Goal: Communication & Community: Ask a question

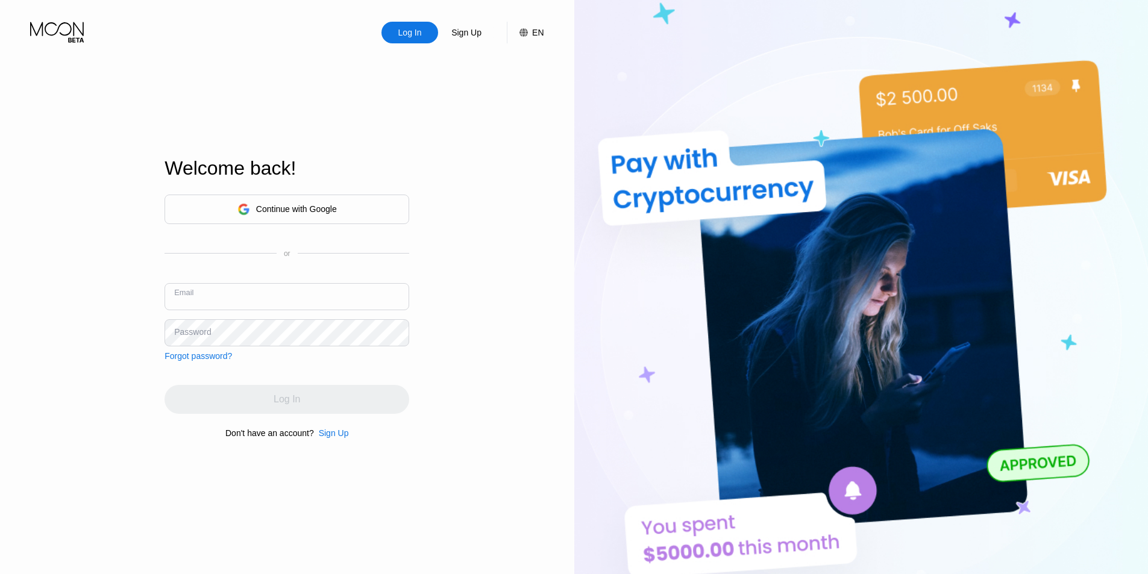
click at [283, 288] on input "text" at bounding box center [287, 296] width 245 height 27
click at [275, 288] on input "text" at bounding box center [287, 296] width 245 height 27
click at [293, 195] on div "Continue with Google" at bounding box center [287, 210] width 245 height 30
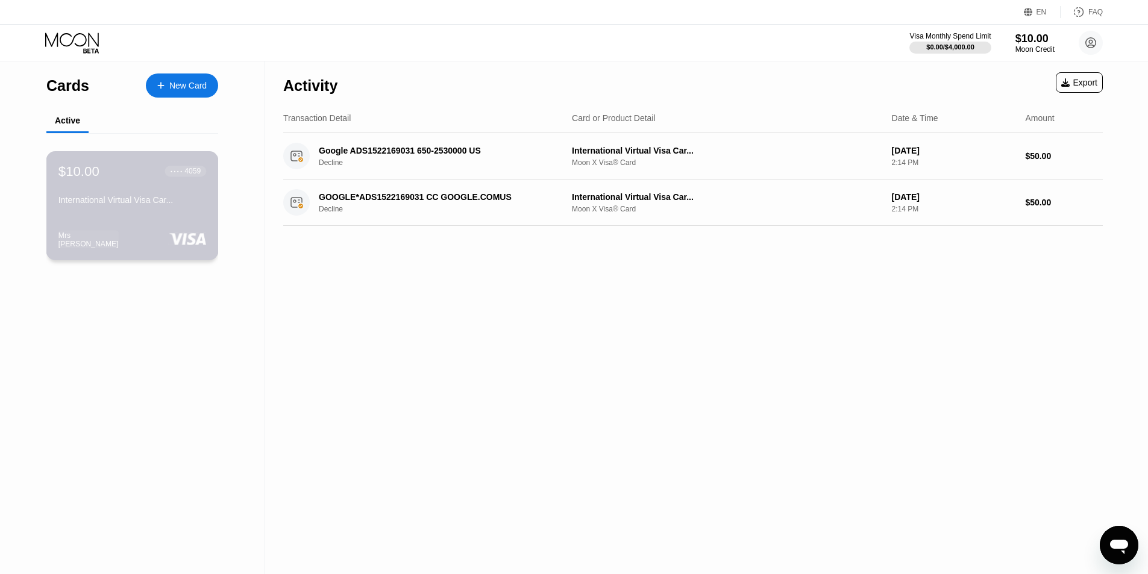
click at [156, 210] on div "International Virtual Visa Car..." at bounding box center [132, 202] width 148 height 14
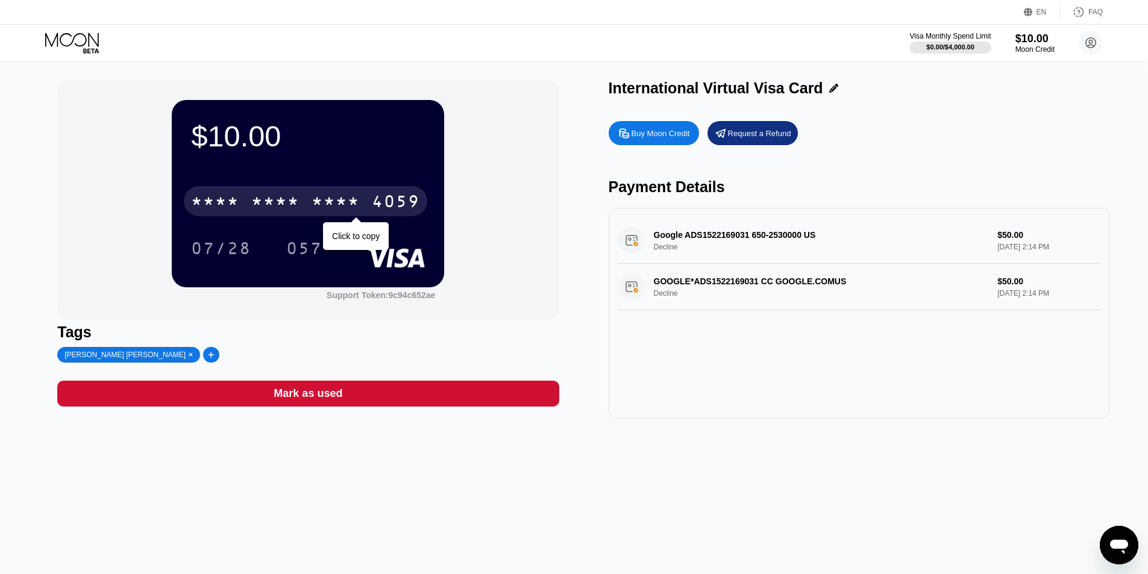
click at [301, 207] on div "* * * * * * * * * * * * 4059" at bounding box center [306, 201] width 244 height 30
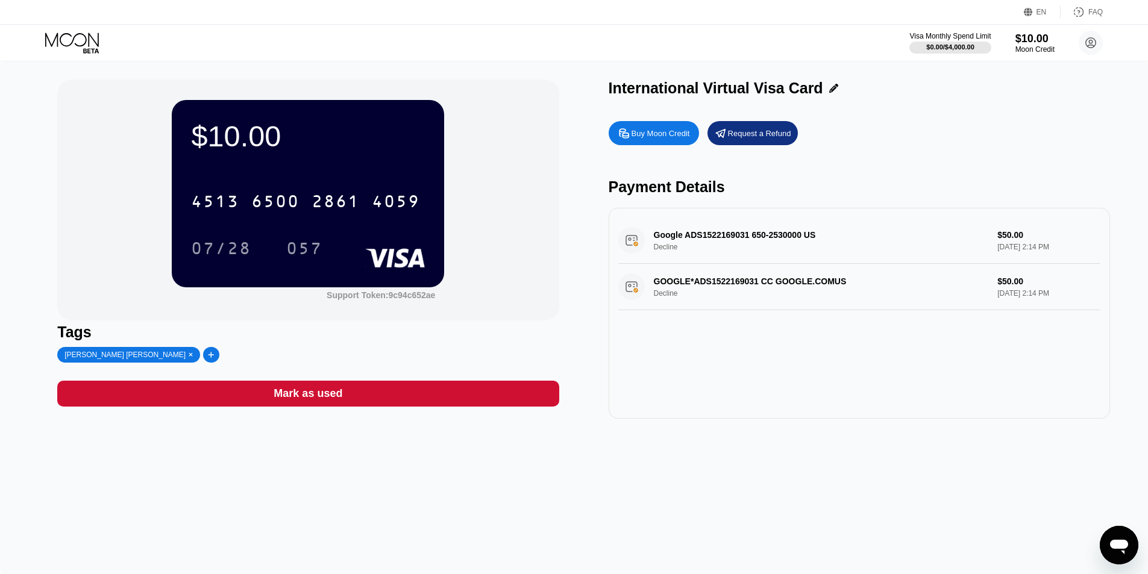
click at [848, 120] on div "Buy Moon Credit Request a Refund Payment Details Google ADS1522169031 650-25300…" at bounding box center [860, 267] width 502 height 304
click at [765, 89] on div "International Virtual Visa Card" at bounding box center [716, 88] width 215 height 17
click at [946, 144] on div "Buy Moon Credit Request a Refund" at bounding box center [860, 133] width 502 height 24
click at [69, 40] on icon at bounding box center [73, 43] width 56 height 21
click at [783, 233] on div "game2keys.org Nicosia CY Decline $10.08 Aug 19, 2025 2:37 PM" at bounding box center [859, 241] width 482 height 46
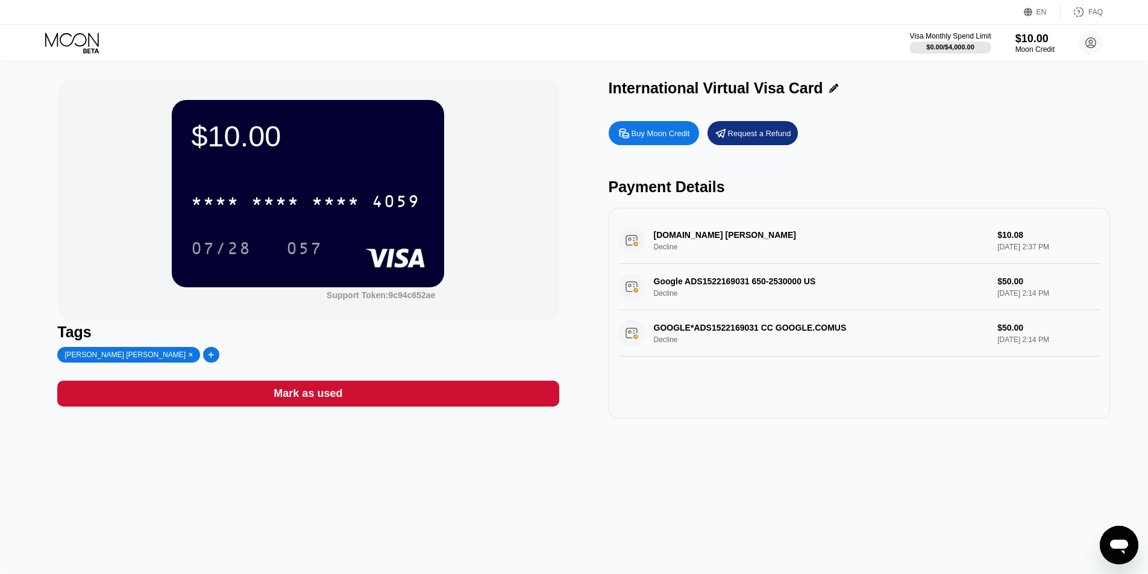
click at [887, 245] on div "game2keys.org Nicosia CY Decline $10.08 Aug 19, 2025 2:37 PM" at bounding box center [859, 241] width 482 height 46
drag, startPoint x: 998, startPoint y: 240, endPoint x: 1057, endPoint y: 251, distance: 60.7
click at [1057, 251] on div "game2keys.org Nicosia CY Decline $10.08 Aug 19, 2025 2:37 PM" at bounding box center [859, 241] width 482 height 46
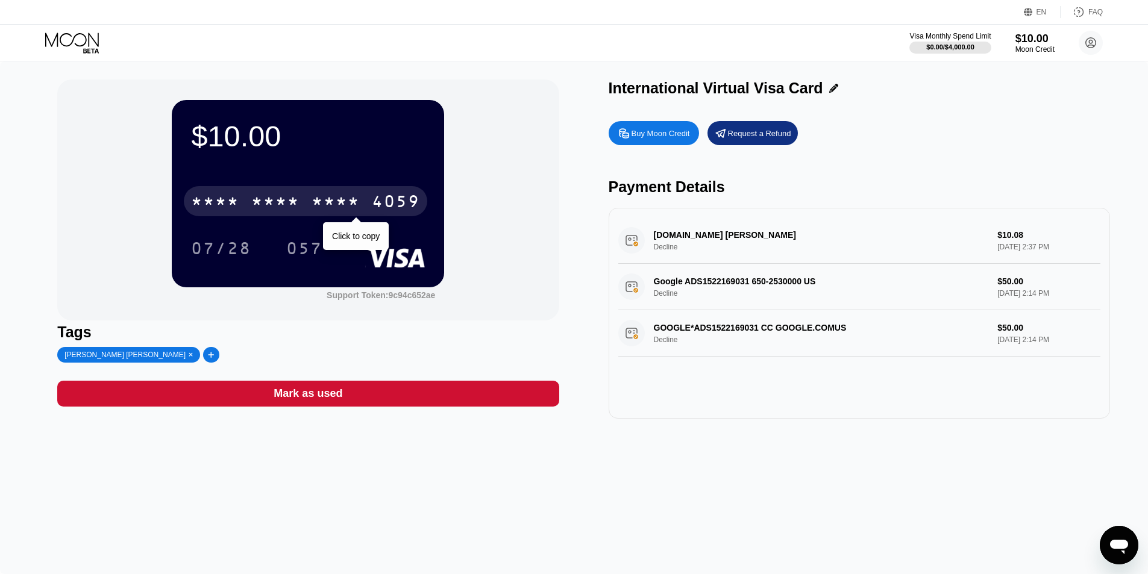
click at [221, 209] on div "* * * *" at bounding box center [215, 202] width 48 height 19
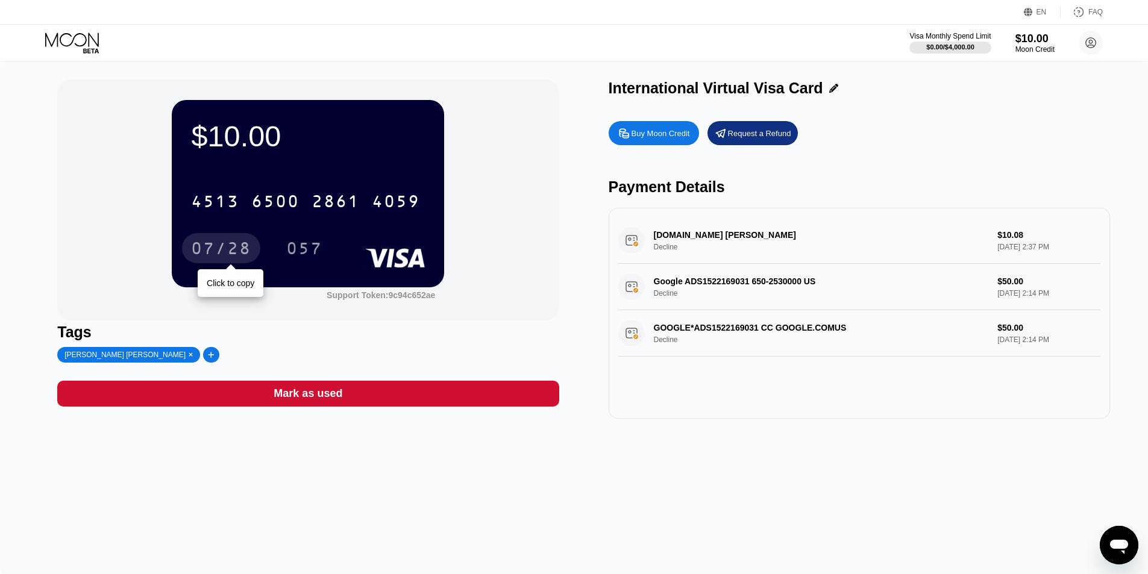
click at [218, 254] on div "07/28" at bounding box center [221, 250] width 60 height 19
click at [289, 246] on div "057" at bounding box center [304, 250] width 36 height 19
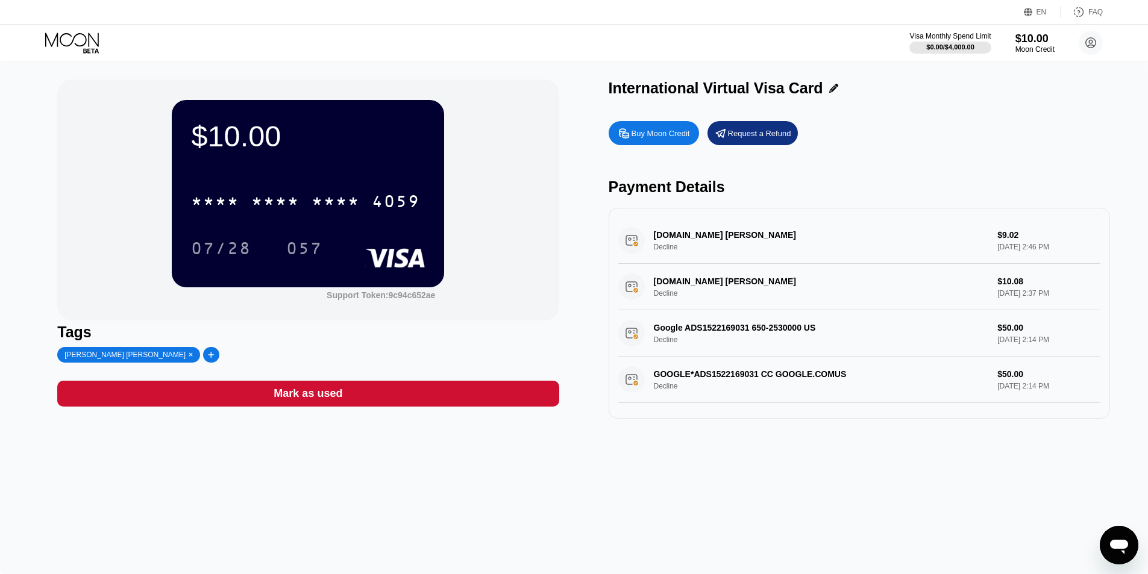
click at [704, 247] on div "[DOMAIN_NAME] [PERSON_NAME] Decline $9.02 [DATE] 2:46 PM" at bounding box center [859, 241] width 482 height 46
click at [723, 237] on div "game2keys.org Nicosia CY Decline $9.02 Aug 19, 2025 2:46 PM" at bounding box center [859, 241] width 482 height 46
click at [637, 240] on div "game2keys.org Nicosia CY Decline $9.02 Aug 19, 2025 2:46 PM" at bounding box center [859, 241] width 482 height 46
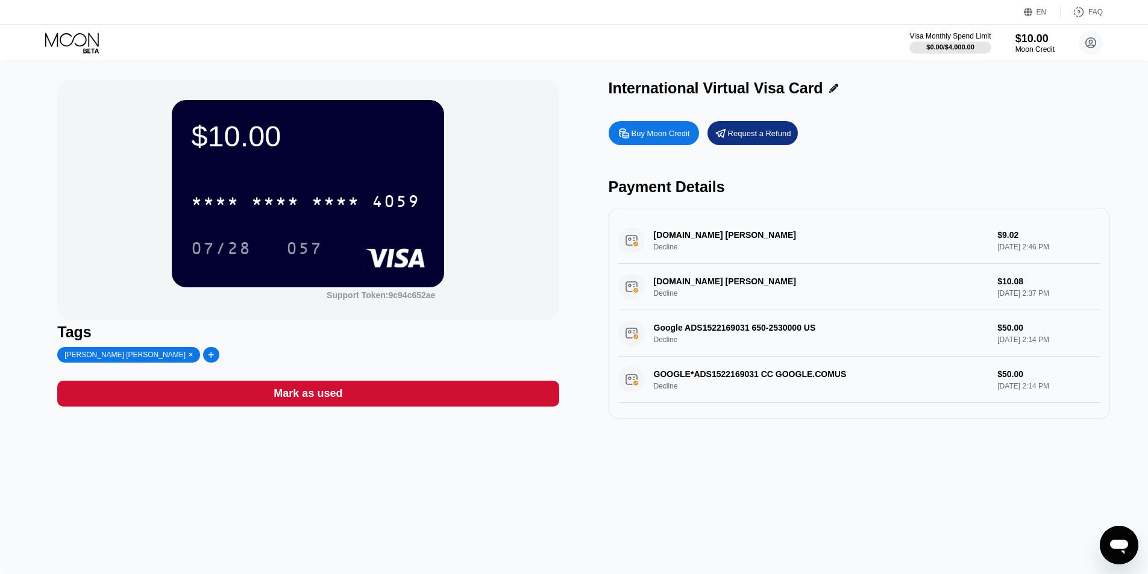
click at [630, 242] on div "game2keys.org Nicosia CY Decline $9.02 Aug 19, 2025 2:46 PM" at bounding box center [859, 241] width 482 height 46
click at [804, 236] on div "game2keys.org Nicosia CY Decline $9.02 Aug 19, 2025 2:46 PM" at bounding box center [859, 241] width 482 height 46
click at [682, 236] on div "game2keys.org Nicosia CY Decline $9.02 Aug 19, 2025 2:46 PM" at bounding box center [859, 241] width 482 height 46
click at [1004, 234] on div "game2keys.org Nicosia CY Decline $9.02 Aug 19, 2025 2:46 PM" at bounding box center [859, 241] width 482 height 46
click at [1022, 241] on div "game2keys.org Nicosia CY Decline $9.02 Aug 19, 2025 2:46 PM" at bounding box center [859, 241] width 482 height 46
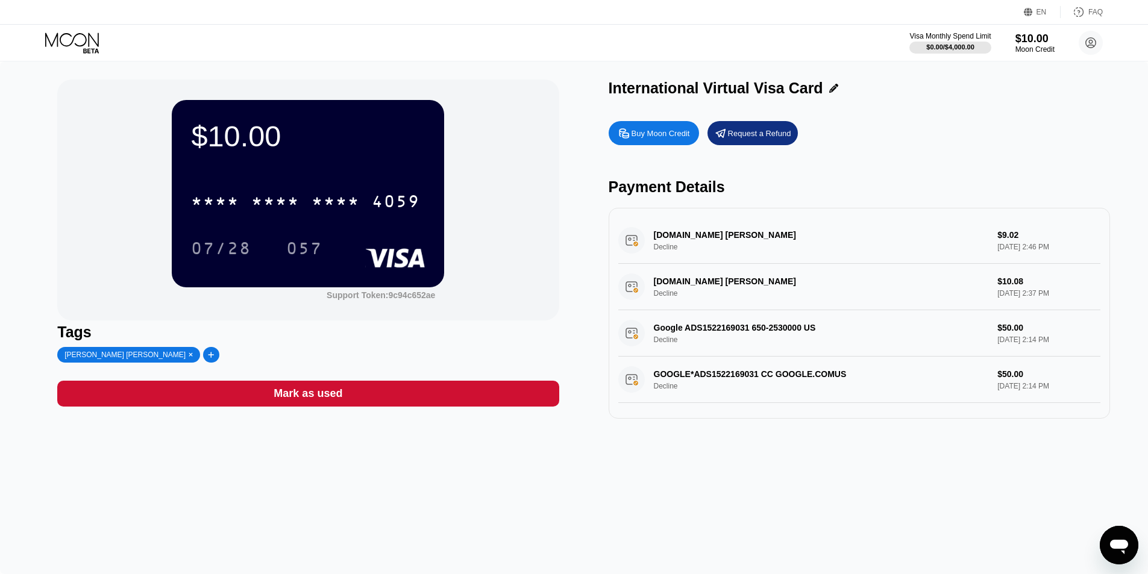
click at [1018, 242] on div "game2keys.org Nicosia CY Decline $9.02 Aug 19, 2025 2:46 PM" at bounding box center [859, 241] width 482 height 46
click at [647, 95] on div "International Virtual Visa Card" at bounding box center [716, 88] width 215 height 17
click at [794, 317] on div "Google ADS1522169031 650-2530000 US Decline $50.00 Aug 19, 2025 2:14 PM" at bounding box center [859, 333] width 482 height 46
click at [790, 366] on div "GOOGLE*ADS1522169031 CC GOOGLE.COMUS Decline $50.00 Aug 19, 2025 2:14 PM" at bounding box center [859, 380] width 482 height 46
click at [777, 383] on div "GOOGLE*ADS1522169031 CC GOOGLE.COMUS Decline $50.00 Aug 19, 2025 2:14 PM" at bounding box center [859, 380] width 482 height 46
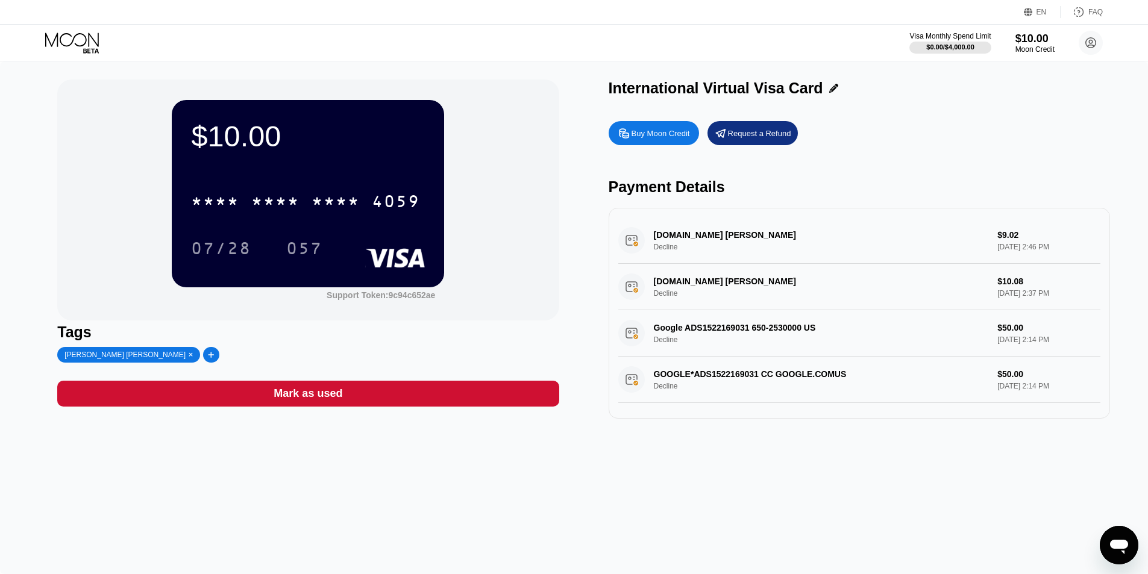
click at [670, 201] on div "Buy Moon Credit Request a Refund Payment Details game2keys.org Nicosia CY Decli…" at bounding box center [860, 267] width 502 height 304
click at [675, 193] on div "Payment Details" at bounding box center [860, 186] width 502 height 17
click at [203, 357] on div at bounding box center [211, 355] width 16 height 16
click at [139, 520] on div "$10.00 * * * * * * * * * * * * 4059 07/28 057 Support Token: 9c94c652ae Tags Mr…" at bounding box center [574, 317] width 1148 height 513
click at [315, 359] on div at bounding box center [321, 355] width 13 height 8
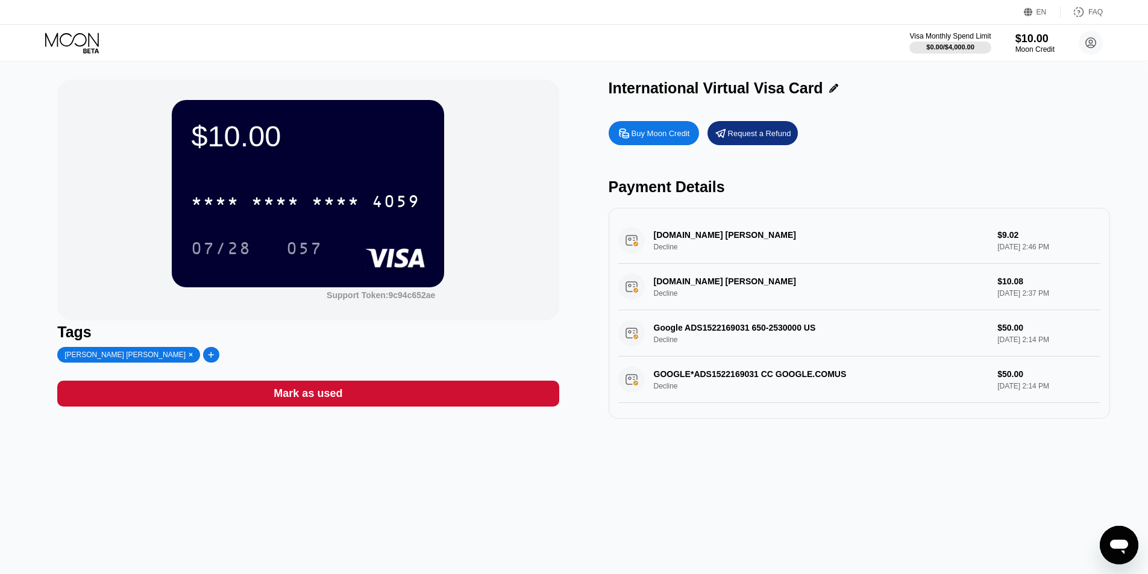
click at [72, 49] on icon at bounding box center [73, 43] width 56 height 21
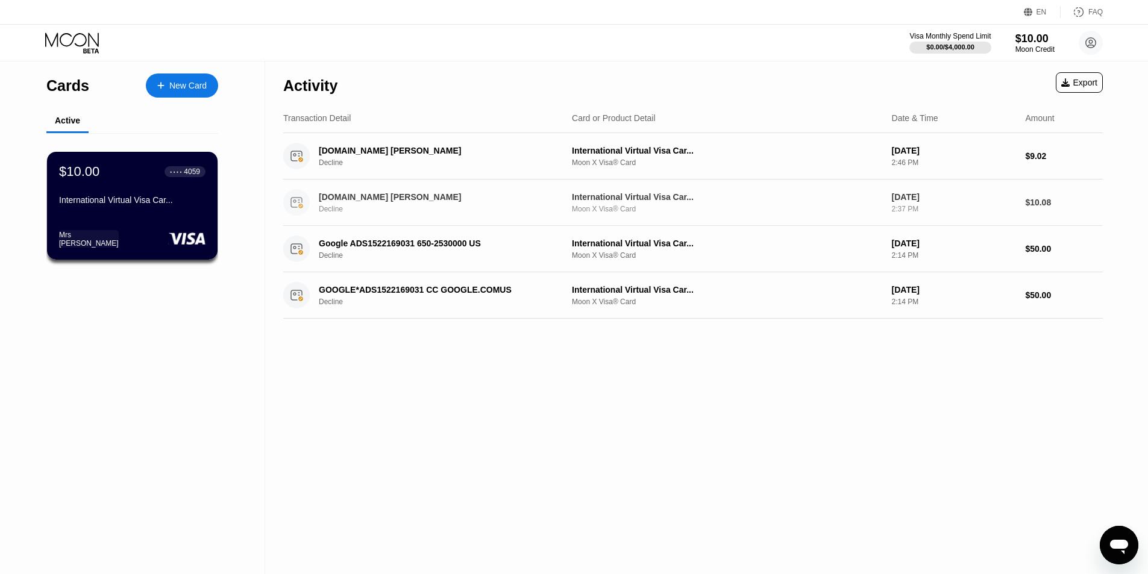
click at [788, 165] on div "Moon X Visa® Card" at bounding box center [727, 163] width 310 height 8
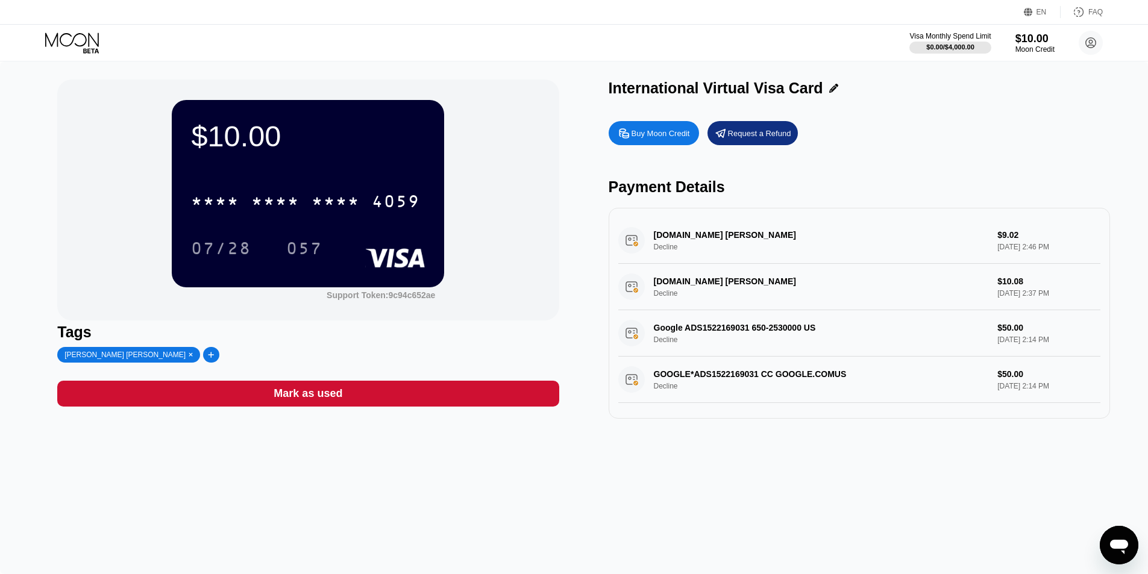
click at [718, 246] on div "game2keys.org Nicosia CY Decline $9.02 Aug 19, 2025 2:46 PM" at bounding box center [859, 241] width 482 height 46
click at [957, 227] on div "game2keys.org Nicosia CY Decline $9.02 Aug 19, 2025 2:46 PM" at bounding box center [859, 241] width 482 height 46
click at [1022, 239] on div "game2keys.org Nicosia CY Decline $9.02 Aug 19, 2025 2:46 PM" at bounding box center [859, 241] width 482 height 46
click at [676, 243] on div "game2keys.org Nicosia CY Decline $9.02 Aug 19, 2025 2:46 PM" at bounding box center [859, 241] width 482 height 46
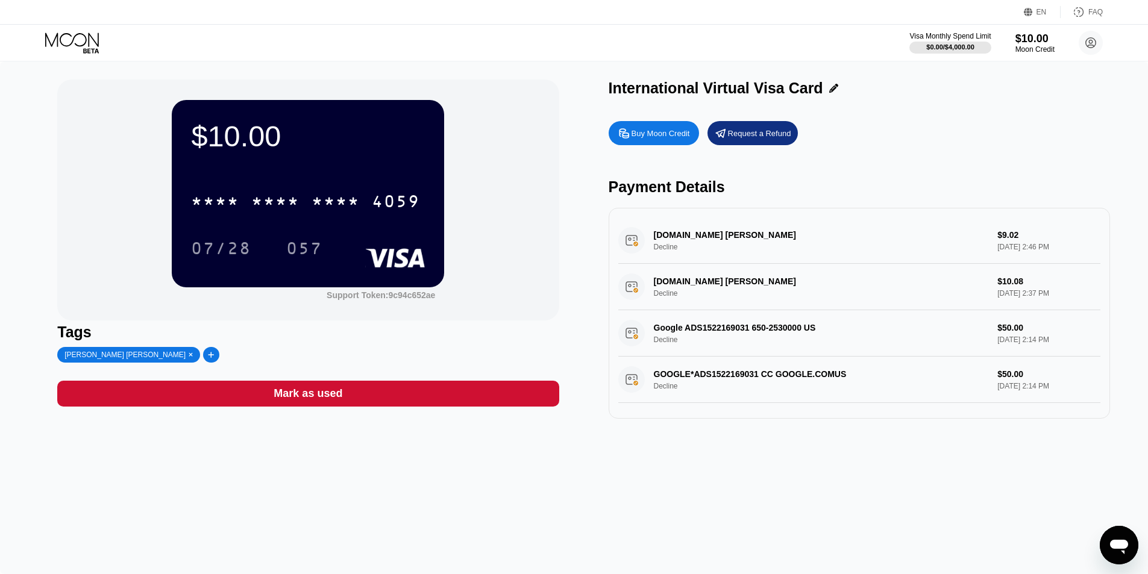
click at [676, 243] on div "game2keys.org Nicosia CY Decline $9.02 Aug 19, 2025 2:46 PM" at bounding box center [859, 241] width 482 height 46
click at [764, 241] on div "game2keys.org Nicosia CY Decline $9.02 Aug 19, 2025 2:46 PM" at bounding box center [859, 241] width 482 height 46
click at [366, 298] on div "Support Token: 9c94c652ae" at bounding box center [381, 296] width 109 height 10
click at [209, 151] on div "$10.00" at bounding box center [308, 136] width 234 height 34
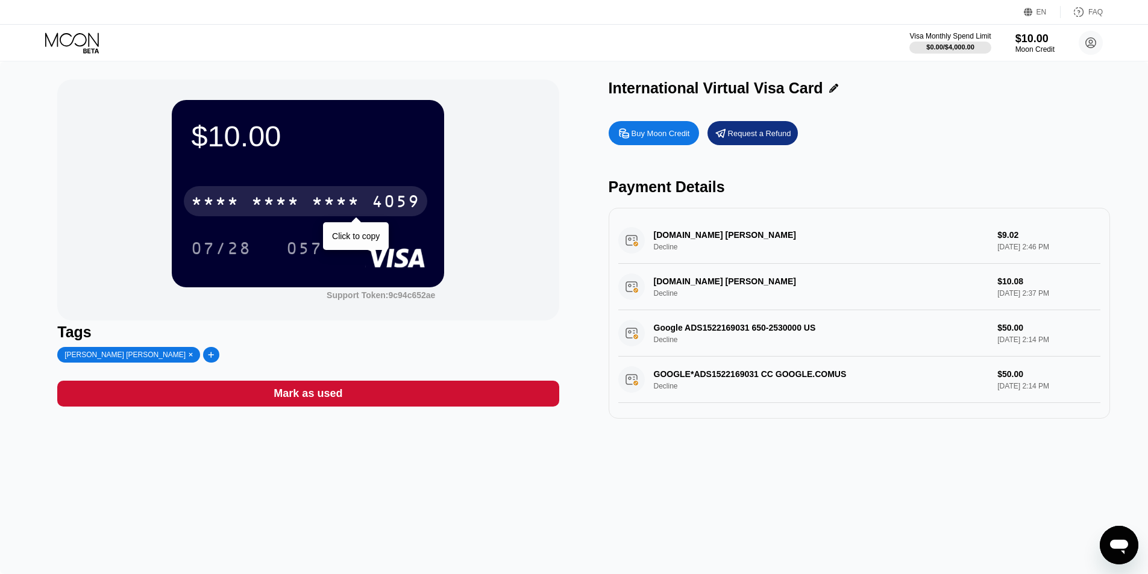
click at [253, 213] on div "* * * *" at bounding box center [275, 202] width 48 height 19
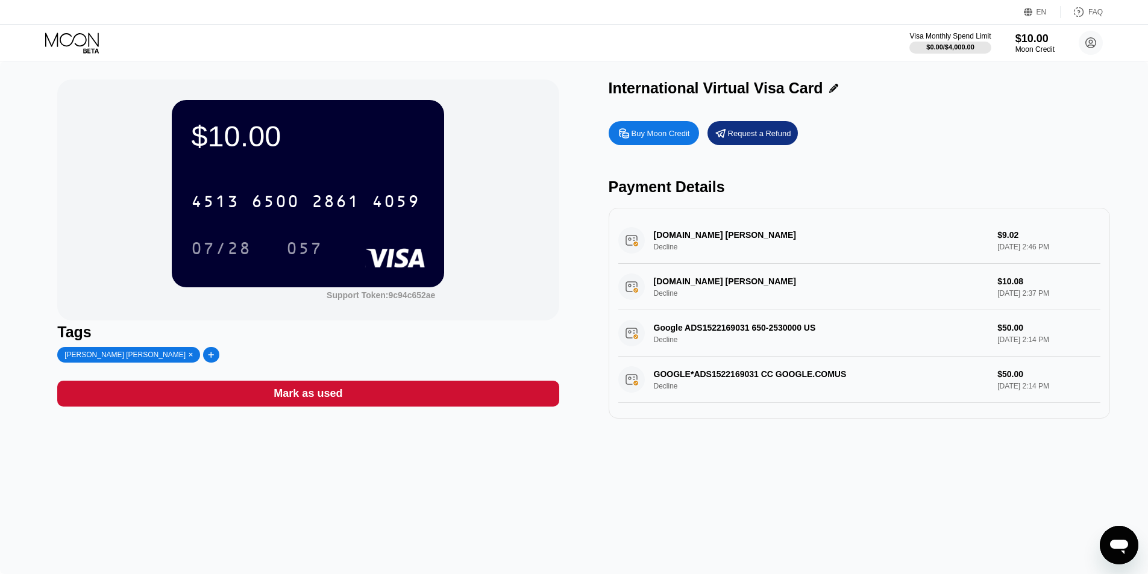
click at [52, 30] on div "Visa Monthly Spend Limit $0.00 / $4,000.00 $10.00 Moon Credit mrsjanerruby@gmai…" at bounding box center [574, 43] width 1148 height 36
click at [60, 41] on icon at bounding box center [72, 40] width 54 height 14
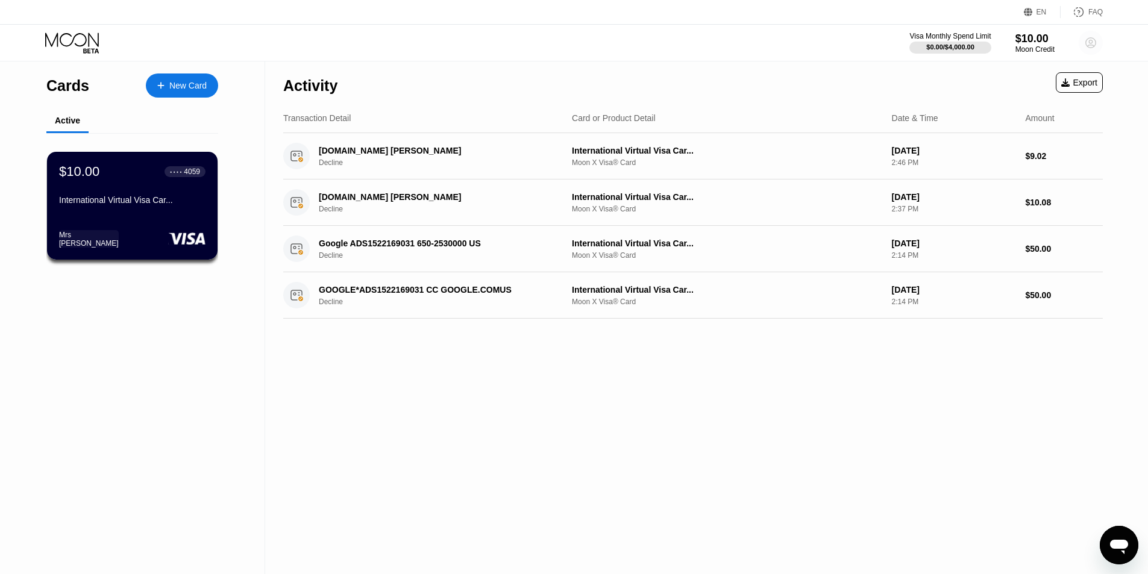
click at [1090, 46] on circle at bounding box center [1091, 43] width 24 height 24
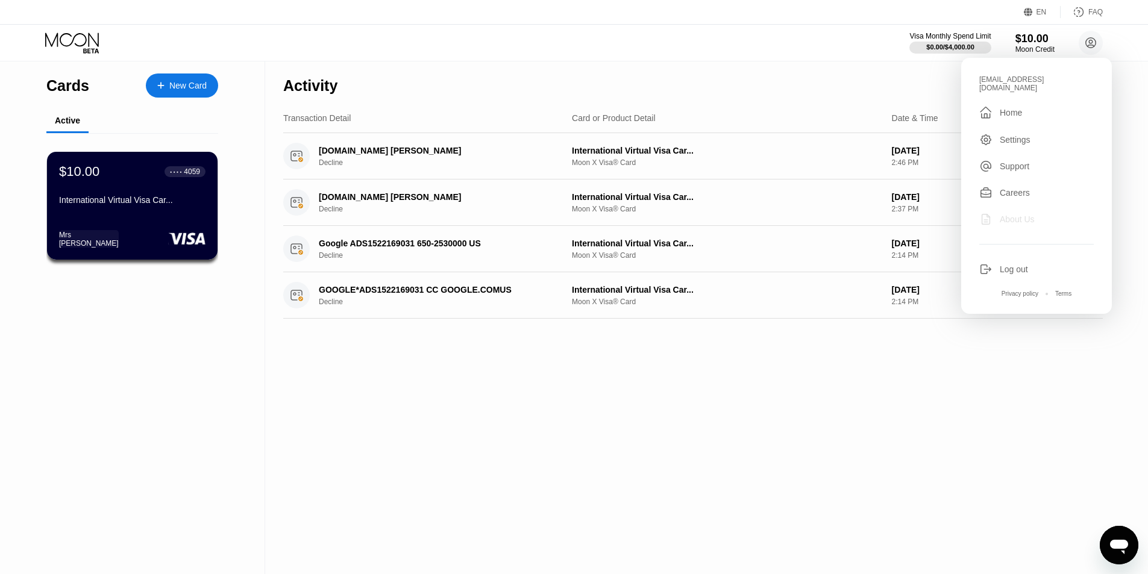
click at [1029, 215] on div "About Us" at bounding box center [1017, 220] width 35 height 10
click at [386, 186] on div "game2keys.org Nicosia CY Decline International Virtual Visa Car... Moon X Visa®…" at bounding box center [693, 203] width 820 height 46
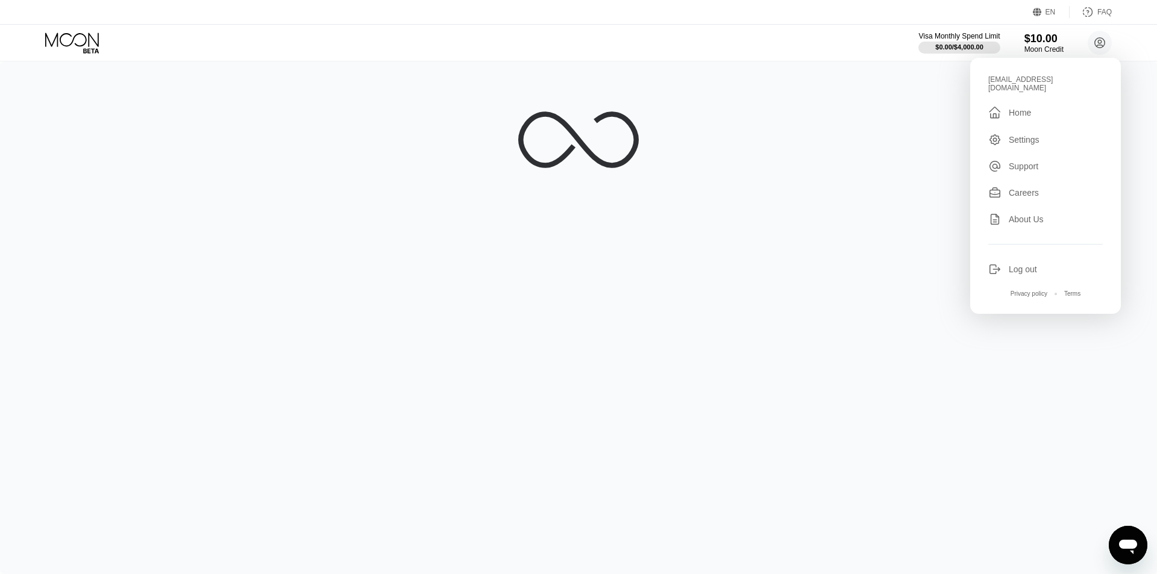
click at [413, 167] on div at bounding box center [578, 317] width 1157 height 513
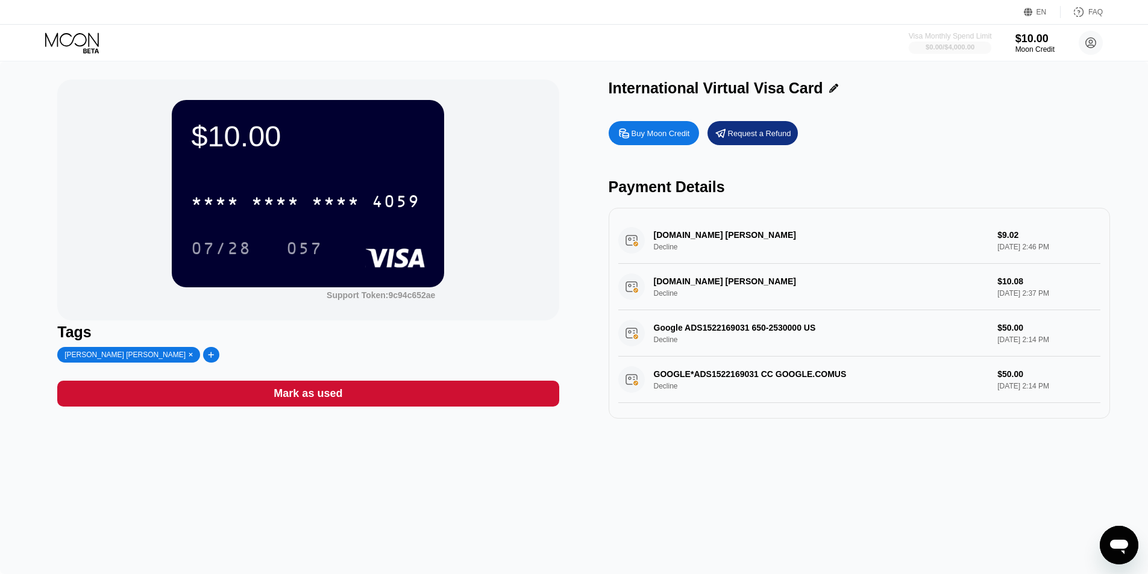
click at [933, 42] on div at bounding box center [950, 48] width 83 height 12
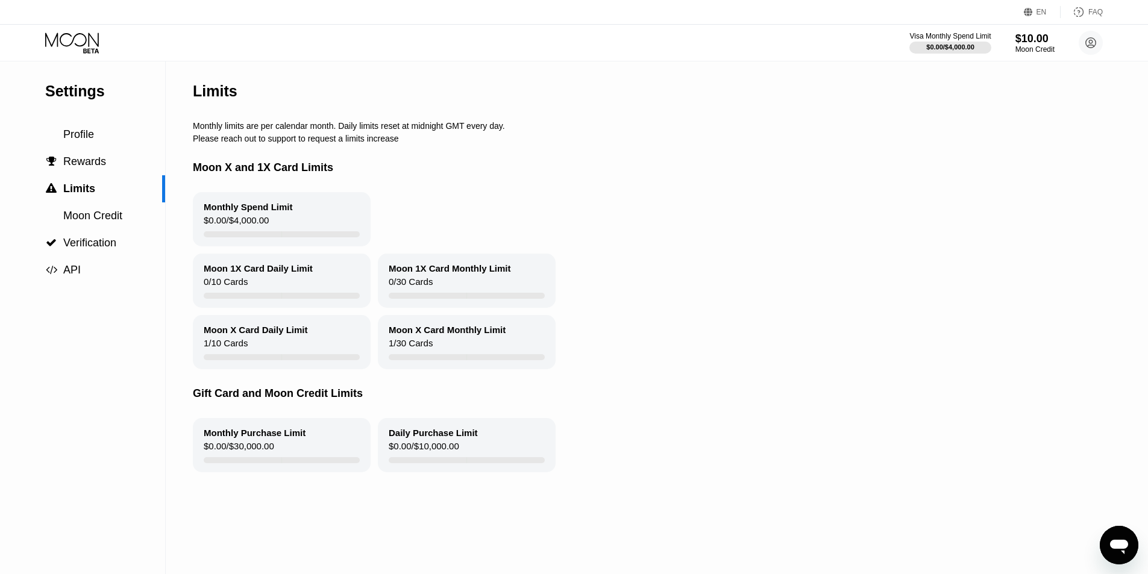
click at [259, 141] on div "Please reach out to support to request a limits increase" at bounding box center [652, 139] width 919 height 10
drag, startPoint x: 219, startPoint y: 342, endPoint x: 285, endPoint y: 340, distance: 65.7
click at [277, 335] on div "Moon X Card Daily Limit" at bounding box center [256, 330] width 104 height 10
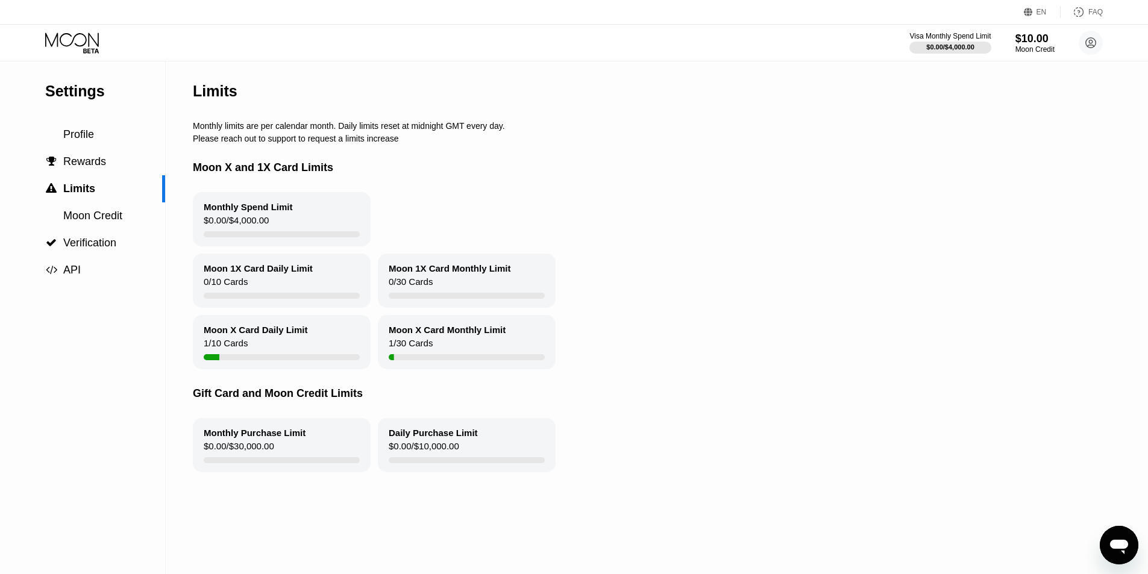
click at [285, 335] on div "Moon X Card Daily Limit" at bounding box center [256, 330] width 104 height 10
click at [112, 175] on div " Rewards" at bounding box center [82, 161] width 165 height 27
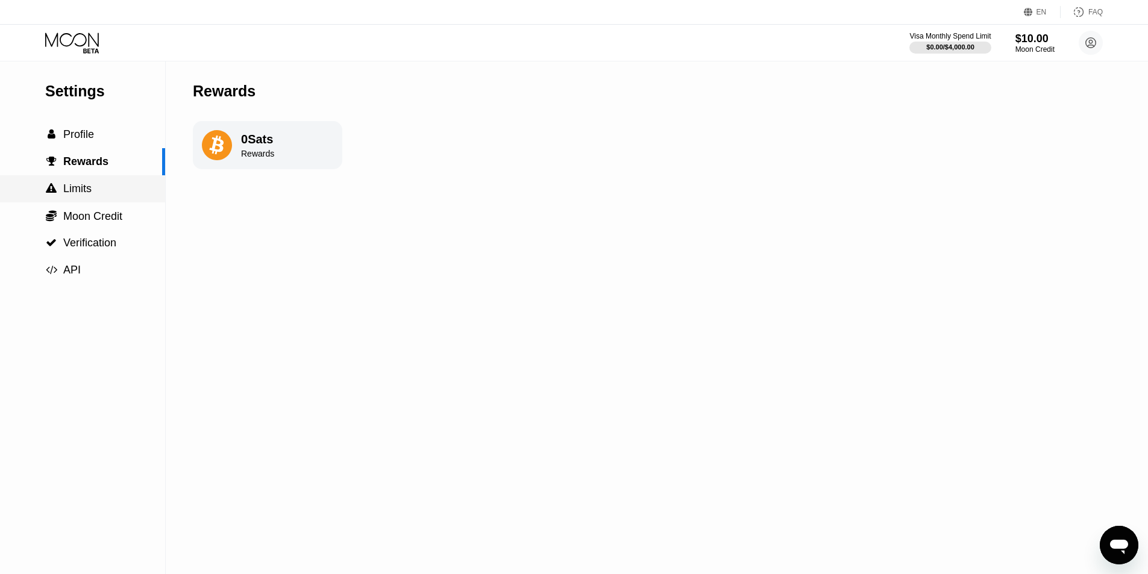
click at [108, 186] on div " Limits" at bounding box center [82, 189] width 165 height 13
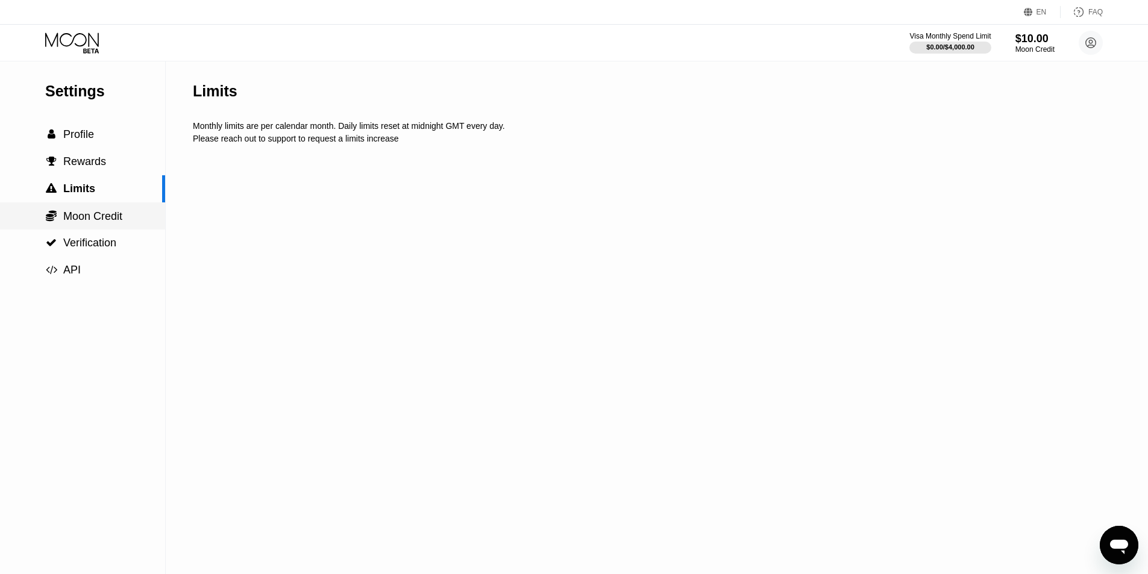
click at [112, 218] on span "Moon Credit" at bounding box center [92, 216] width 59 height 12
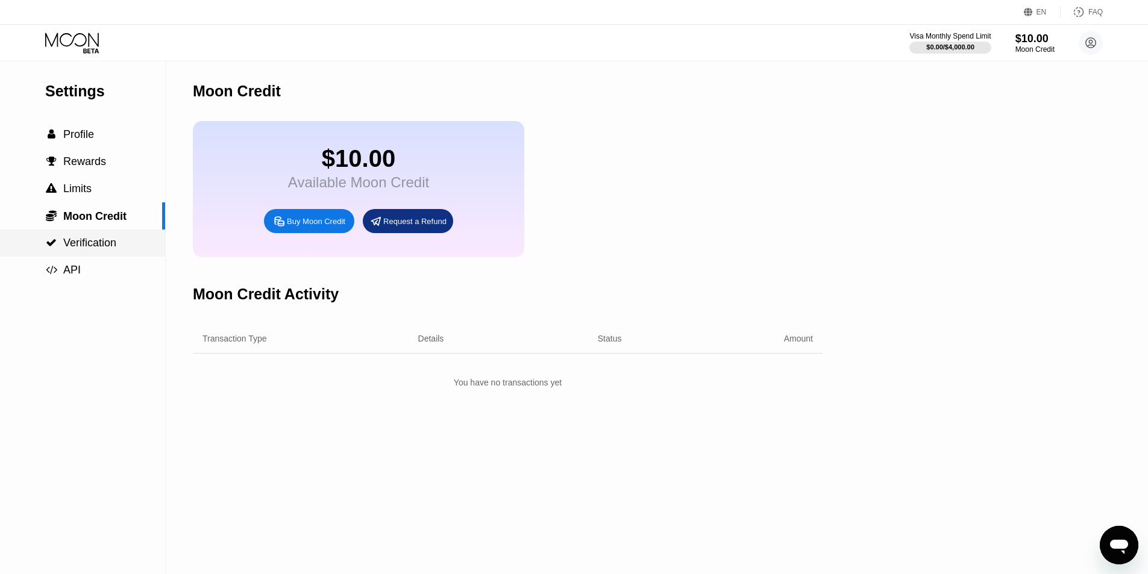
click at [112, 247] on span "Verification" at bounding box center [89, 243] width 53 height 12
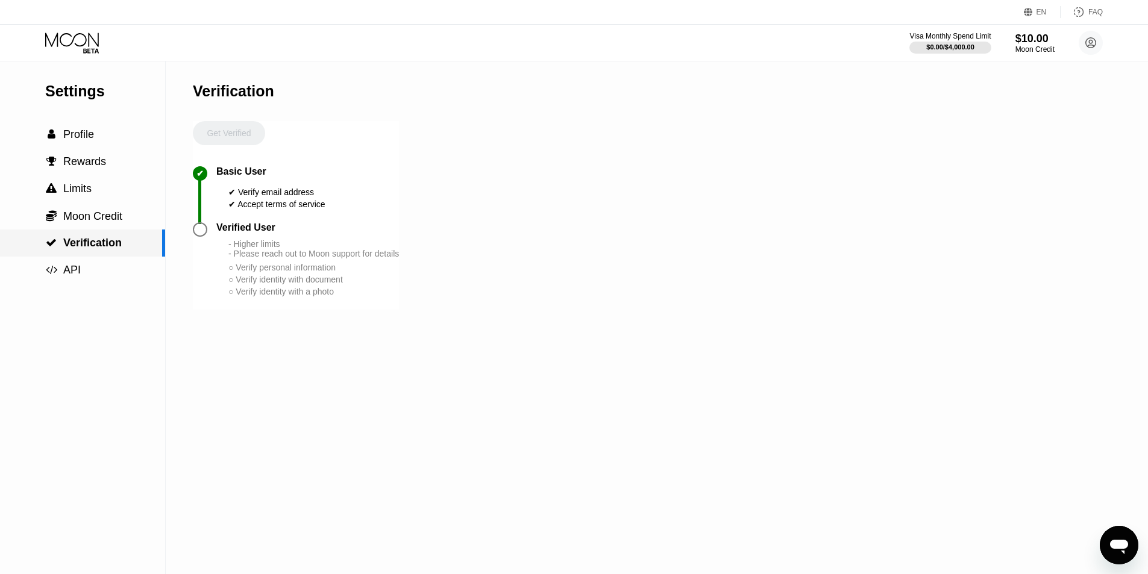
click at [116, 239] on span "Verification" at bounding box center [92, 243] width 58 height 12
drag, startPoint x: 238, startPoint y: 211, endPoint x: 303, endPoint y: 234, distance: 69.0
click at [307, 221] on div "✔ Basic User ✔ Verify email address ✔ Accept terms of service" at bounding box center [296, 194] width 206 height 56
click at [271, 259] on div "- Higher limits - Please reach out to Moon support for details" at bounding box center [313, 248] width 171 height 19
click at [85, 267] on div " API" at bounding box center [82, 270] width 165 height 13
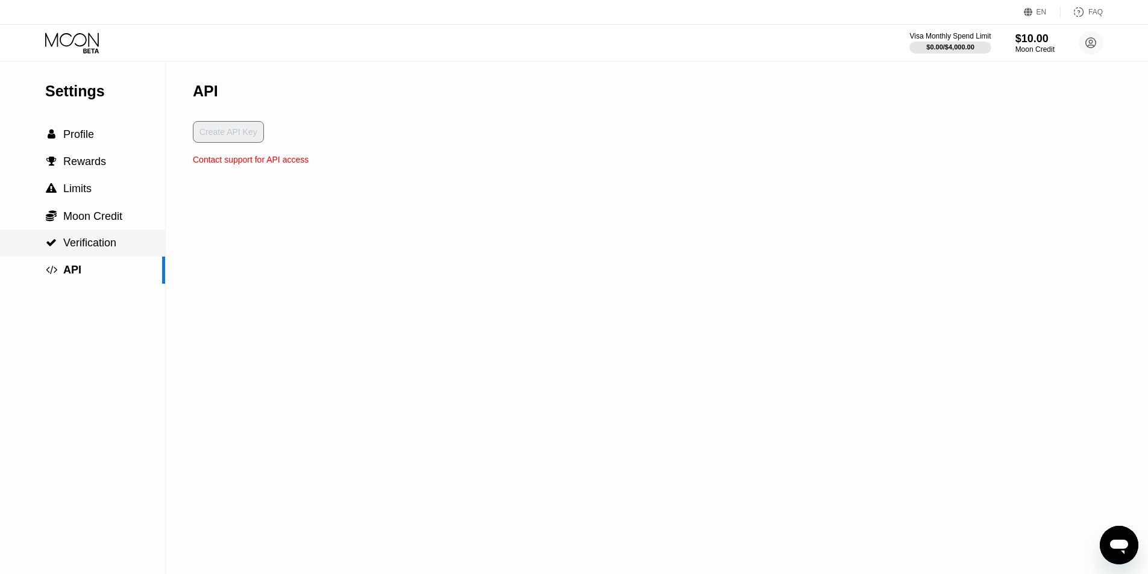
click at [108, 242] on span "Verification" at bounding box center [89, 243] width 53 height 12
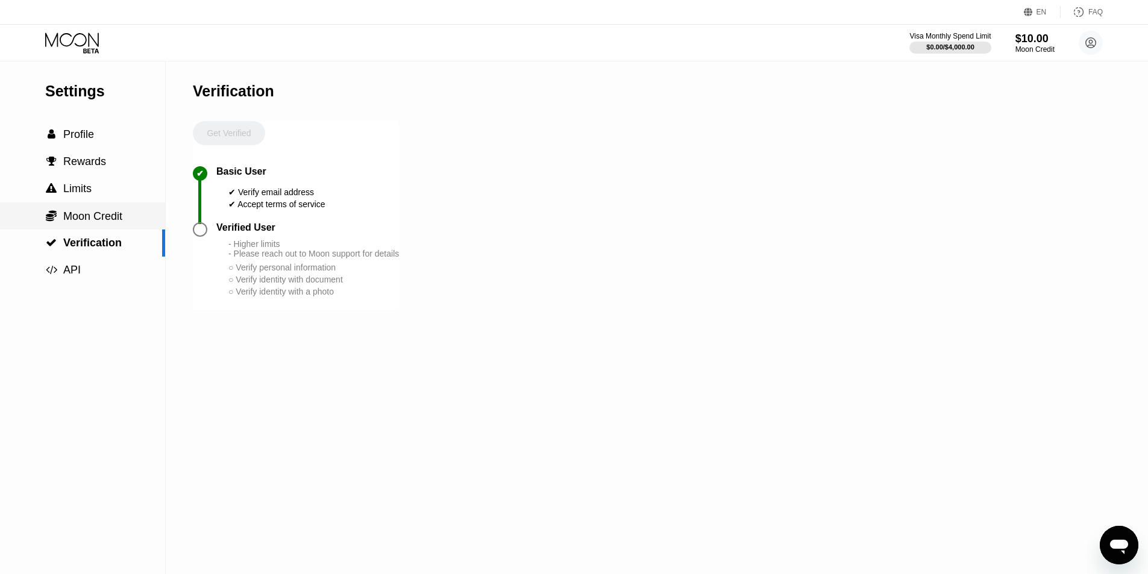
click at [106, 222] on span "Moon Credit" at bounding box center [92, 216] width 59 height 12
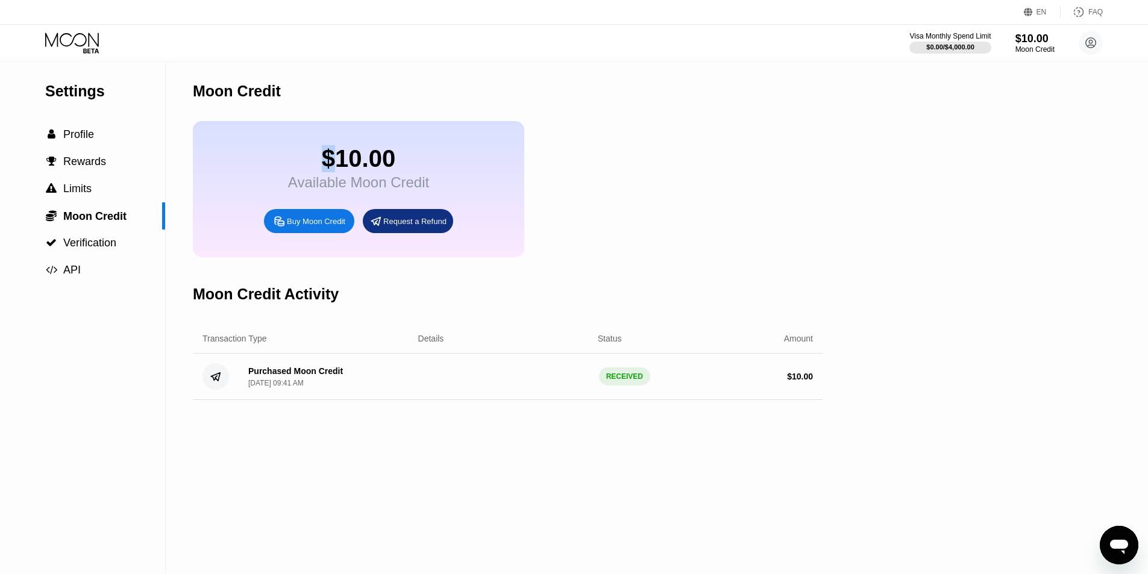
drag, startPoint x: 321, startPoint y: 162, endPoint x: 387, endPoint y: 162, distance: 65.7
click at [356, 162] on div "$10.00" at bounding box center [358, 158] width 141 height 27
click at [378, 165] on div "$10.00" at bounding box center [358, 158] width 141 height 27
click at [332, 376] on div "Purchased Moon Credit" at bounding box center [295, 371] width 95 height 10
click at [369, 383] on div "Purchased Moon Credit Aug 19, 2025, 09:41 AM" at bounding box center [324, 376] width 171 height 21
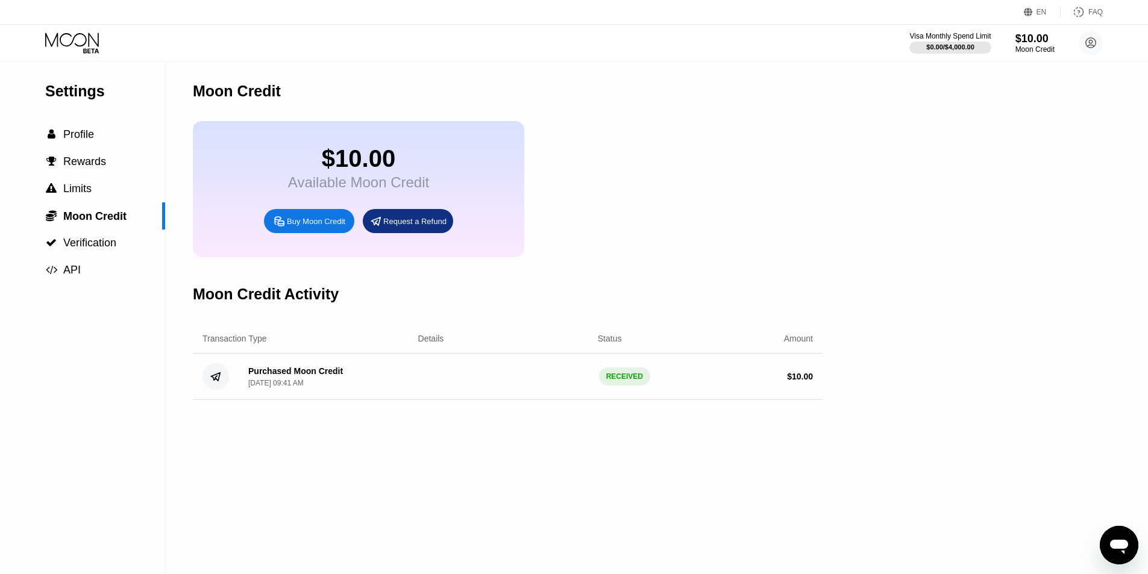
click at [342, 383] on div "Purchased Moon Credit Aug 19, 2025, 09:41 AM" at bounding box center [324, 376] width 171 height 21
click at [328, 376] on div "Purchased Moon Credit" at bounding box center [295, 371] width 95 height 10
click at [354, 388] on div "Purchased Moon Credit Aug 19, 2025, 09:41 AM" at bounding box center [324, 376] width 171 height 21
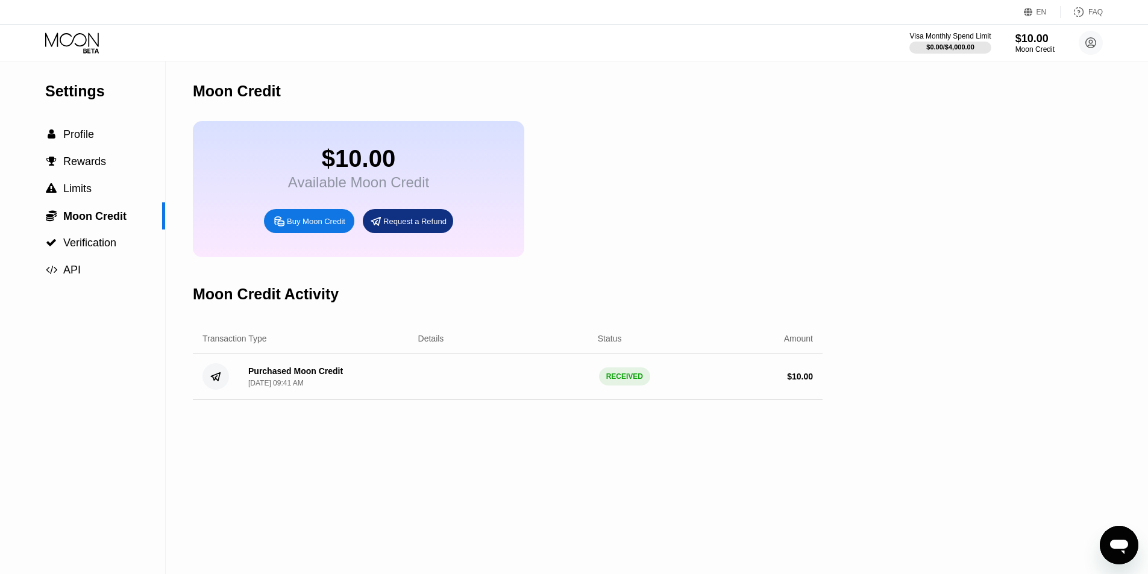
click at [284, 373] on div "Purchased Moon Credit Aug 19, 2025, 09:41 AM RECEIVED $ 10.00" at bounding box center [508, 377] width 630 height 46
click at [215, 380] on circle at bounding box center [216, 376] width 27 height 27
click at [215, 382] on circle at bounding box center [216, 376] width 27 height 27
click at [614, 344] on div "Status" at bounding box center [610, 339] width 24 height 10
click at [648, 382] on div "$ 10.00" at bounding box center [728, 377] width 171 height 10
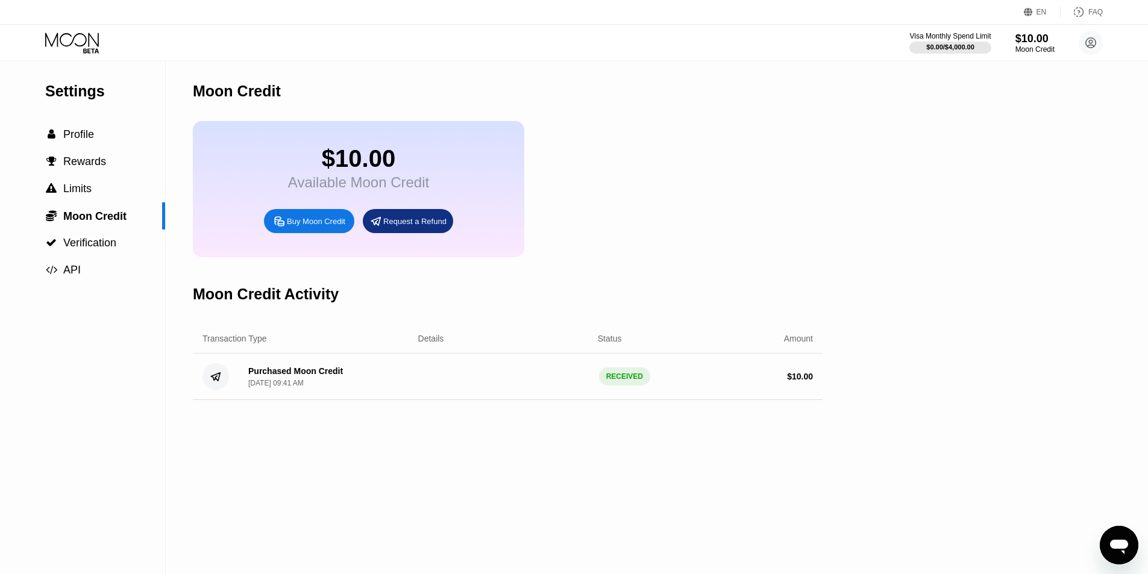
click at [603, 386] on div "RECEIVED" at bounding box center [616, 377] width 34 height 18
click at [790, 398] on div "Purchased Moon Credit Aug 19, 2025, 09:41 AM RECEIVED $ 10.00" at bounding box center [508, 377] width 630 height 46
click at [99, 141] on div " Profile" at bounding box center [82, 134] width 165 height 13
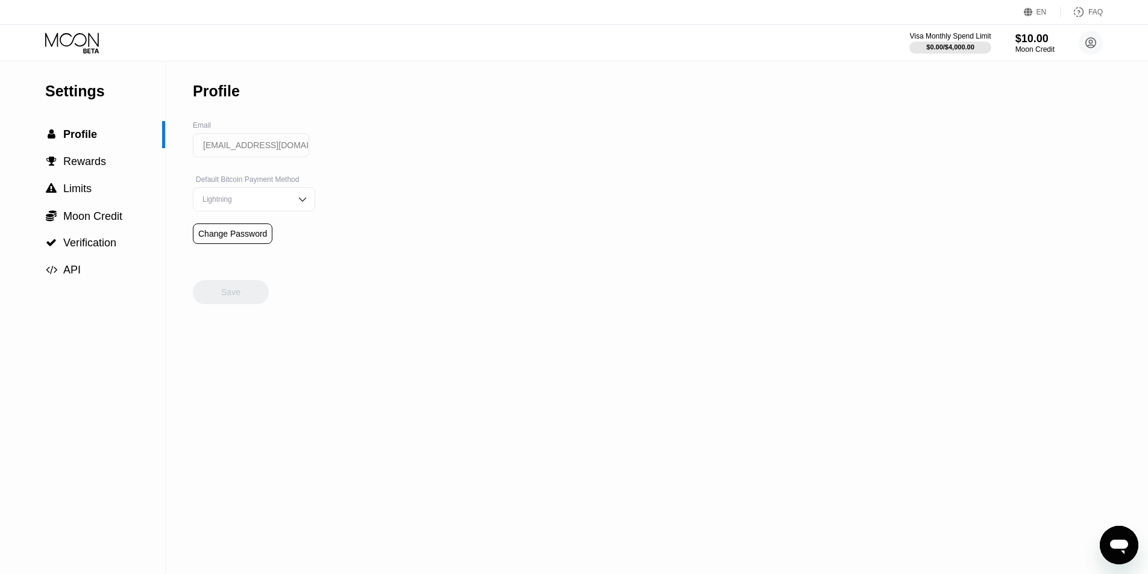
click at [268, 149] on input "mrsjanerruby@gmail.com" at bounding box center [251, 145] width 116 height 24
click at [280, 203] on div "Lightning" at bounding box center [245, 199] width 91 height 8
click at [383, 187] on div "Settings  Profile  Rewards  Limits  Moon Credit  Verification  API Profil…" at bounding box center [574, 317] width 1148 height 513
click at [412, 218] on div "Settings  Profile  Rewards  Limits  Moon Credit  Verification  API Profil…" at bounding box center [574, 317] width 1148 height 513
click at [98, 166] on span "Rewards" at bounding box center [84, 162] width 43 height 12
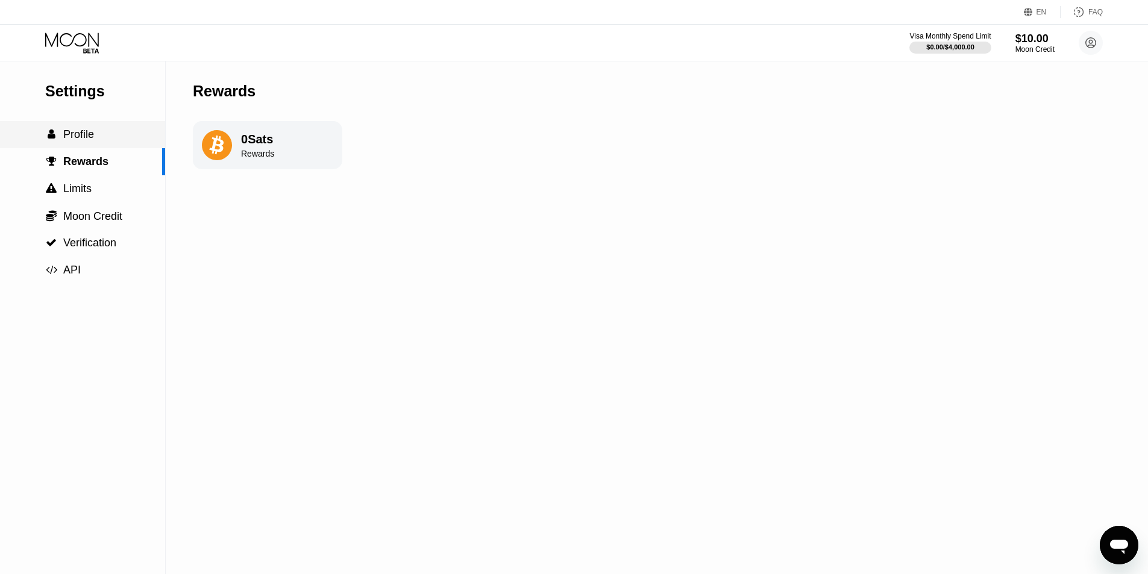
click at [108, 133] on div " Profile" at bounding box center [82, 134] width 165 height 13
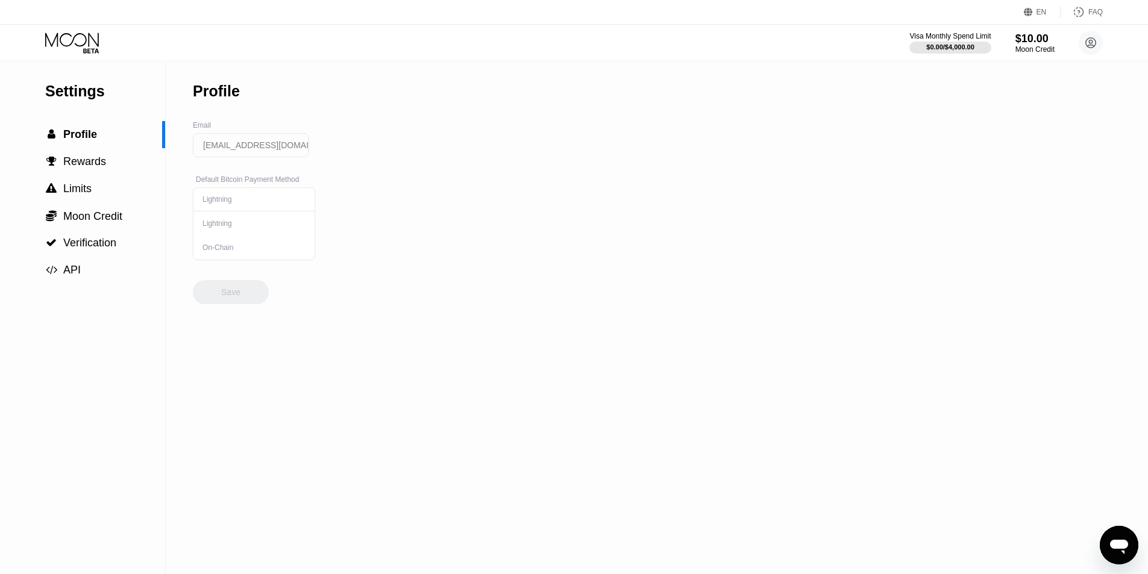
click at [104, 89] on div "Settings" at bounding box center [105, 91] width 120 height 17
click at [972, 49] on div "$0.00 / $4,000.00" at bounding box center [950, 46] width 49 height 7
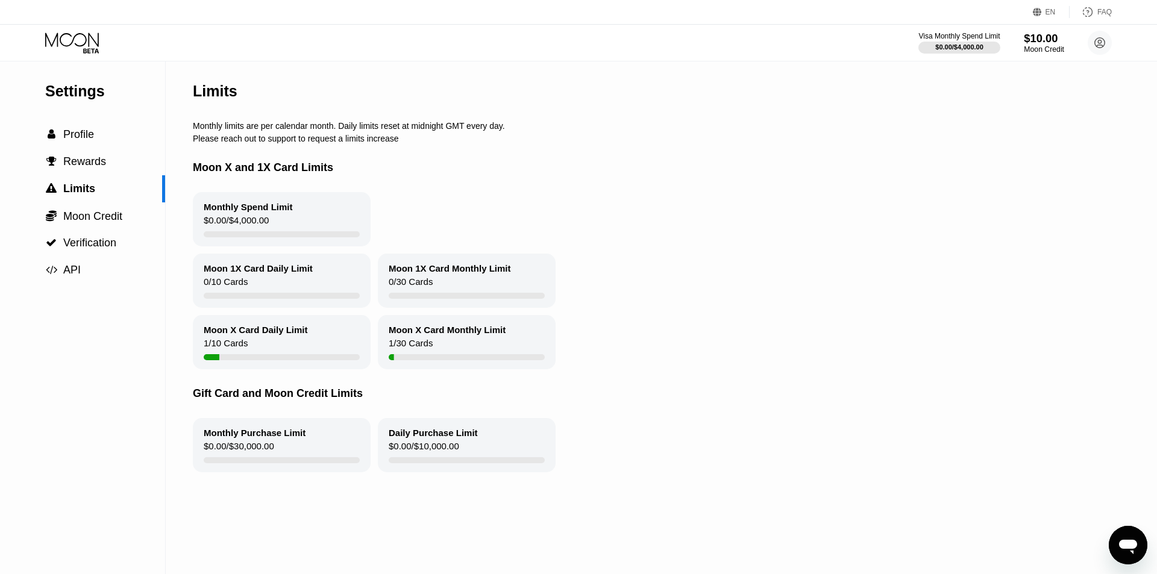
click at [1046, 49] on div "Moon Credit" at bounding box center [1044, 49] width 40 height 8
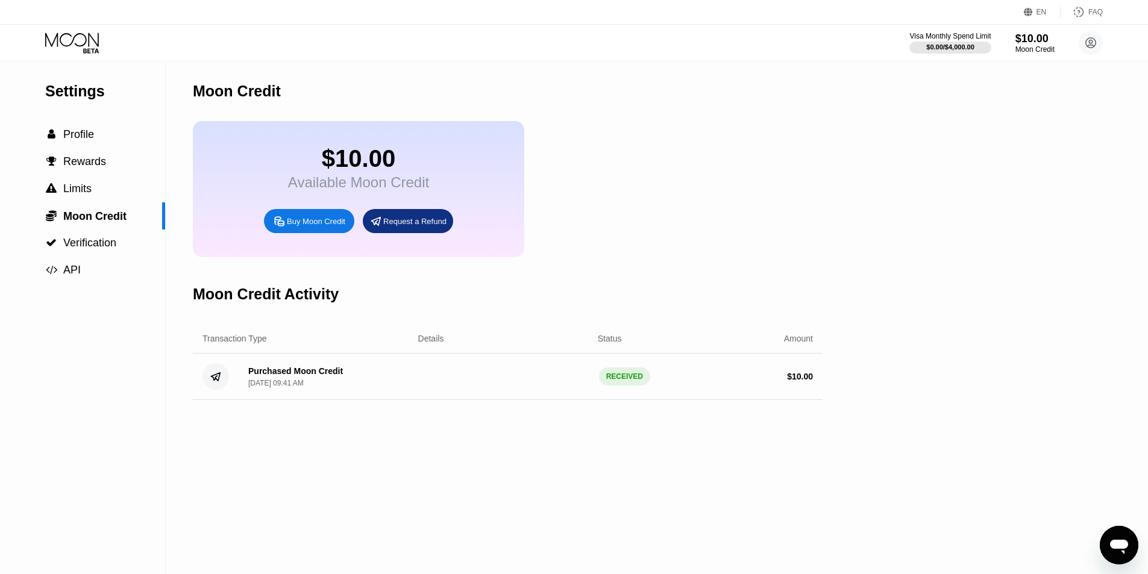
click at [553, 400] on div "Purchased Moon Credit Aug 19, 2025, 09:41 AM RECEIVED $ 10.00" at bounding box center [508, 377] width 630 height 46
click at [290, 303] on div "Moon Credit Activity" at bounding box center [266, 294] width 146 height 17
click at [576, 225] on div "$10.00 Available Moon Credit Buy Moon Credit Request a Refund" at bounding box center [508, 189] width 630 height 136
click at [409, 109] on div "Moon Credit" at bounding box center [508, 91] width 630 height 60
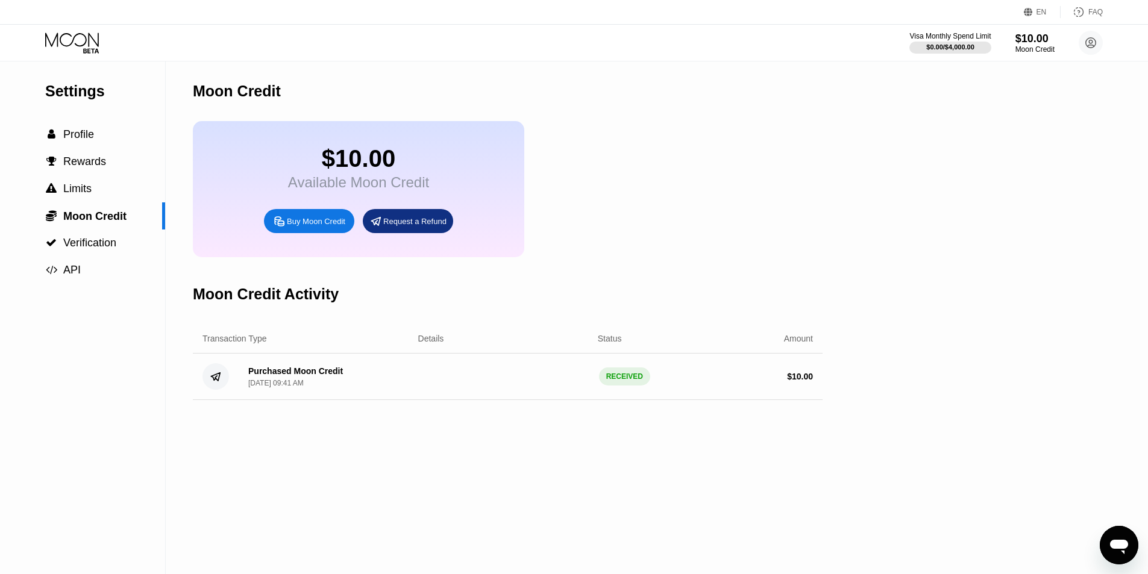
click at [404, 158] on div "$10.00" at bounding box center [358, 158] width 141 height 27
click at [250, 133] on div "$10.00 Available Moon Credit Buy Moon Credit Request a Refund" at bounding box center [359, 189] width 332 height 136
click at [327, 165] on div "$10.00" at bounding box center [358, 158] width 141 height 27
click at [1100, 47] on circle at bounding box center [1091, 43] width 24 height 24
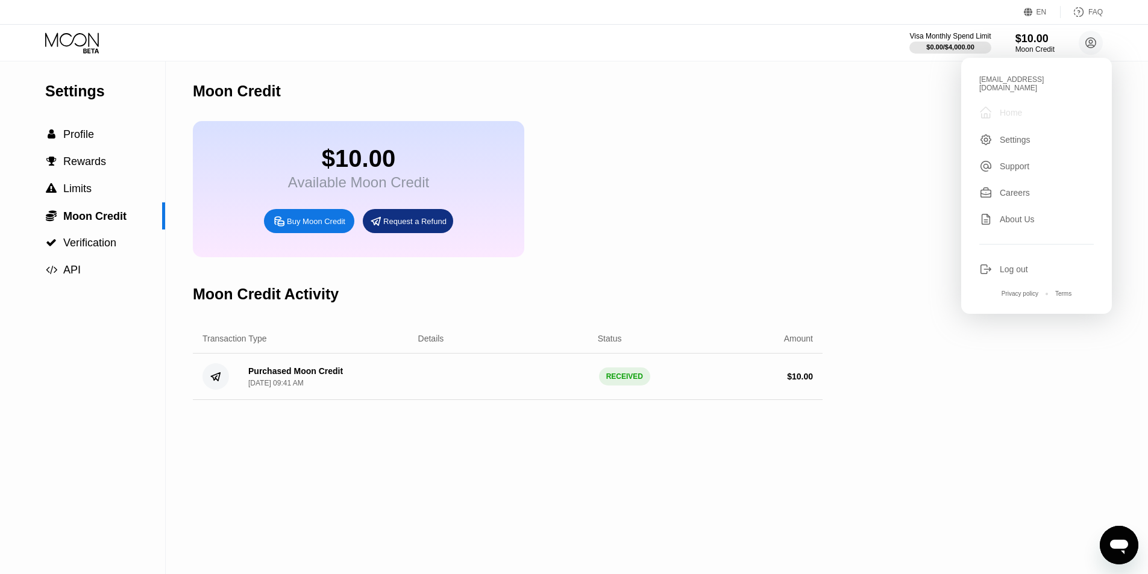
click at [1040, 105] on div " Home" at bounding box center [1037, 112] width 115 height 14
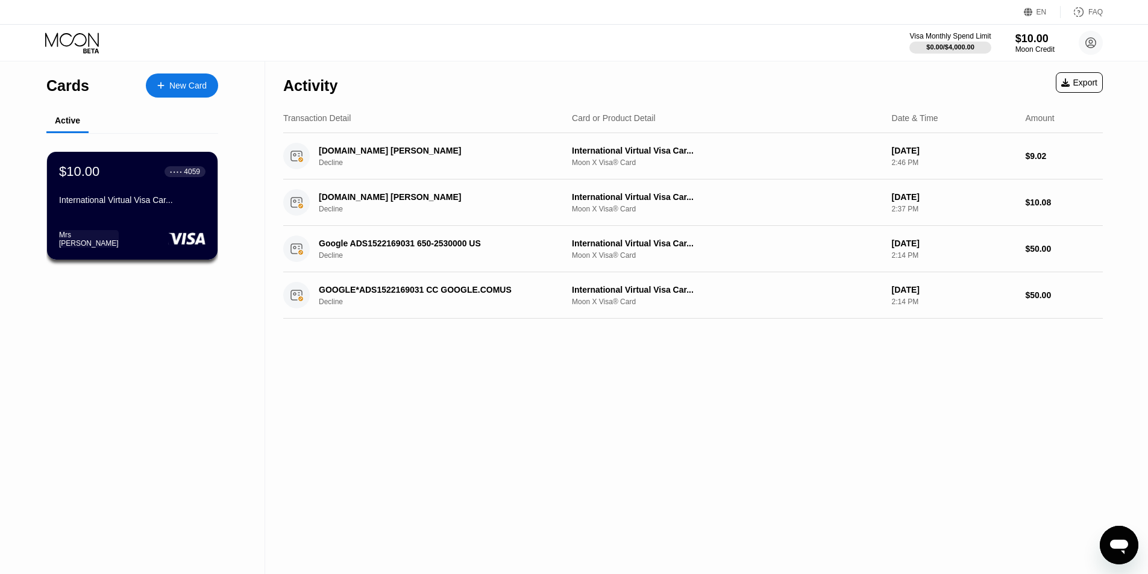
click at [1076, 83] on div "Export" at bounding box center [1080, 83] width 36 height 10
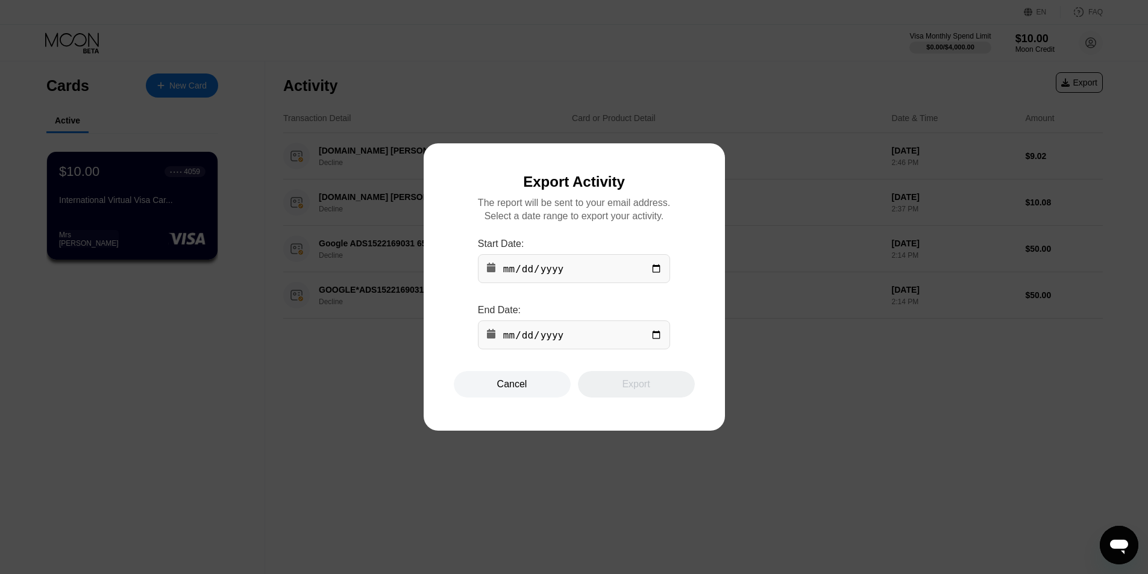
click at [587, 272] on input "date" at bounding box center [574, 268] width 192 height 29
click at [645, 186] on div "Export Activity The report will be sent to your email address. Select a date ra…" at bounding box center [574, 287] width 241 height 227
click at [540, 382] on div "Cancel" at bounding box center [512, 384] width 117 height 27
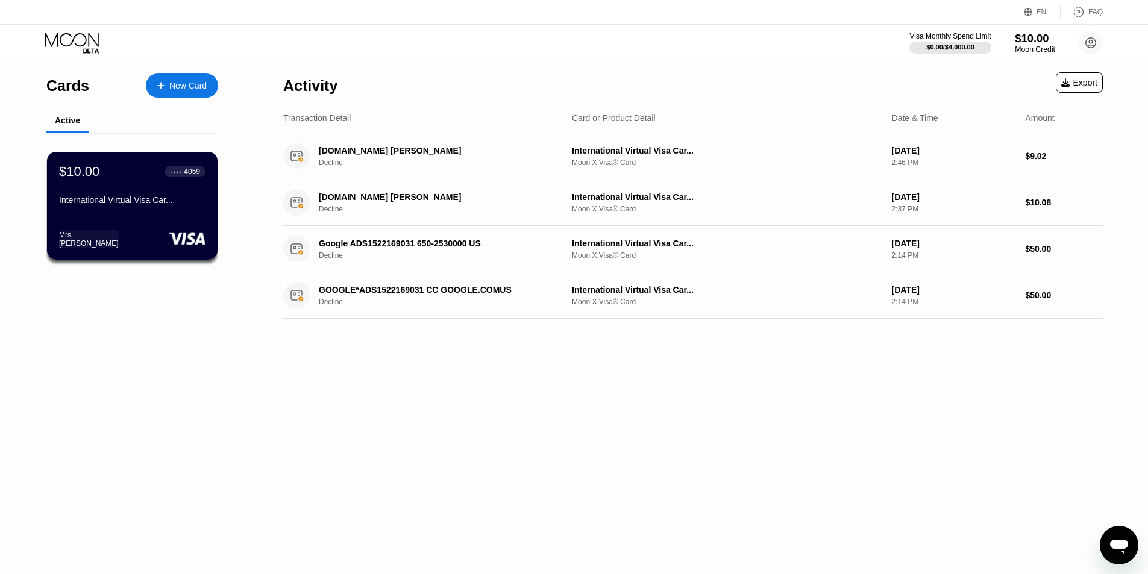
click at [1036, 40] on div "$10.00" at bounding box center [1035, 38] width 40 height 13
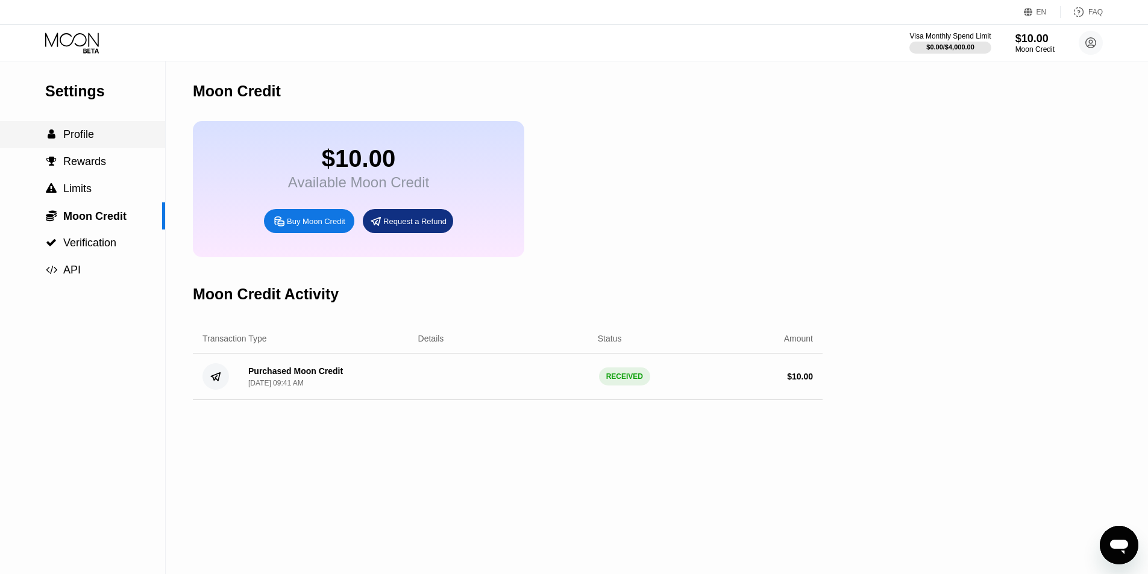
click at [109, 145] on div " Profile" at bounding box center [82, 134] width 165 height 27
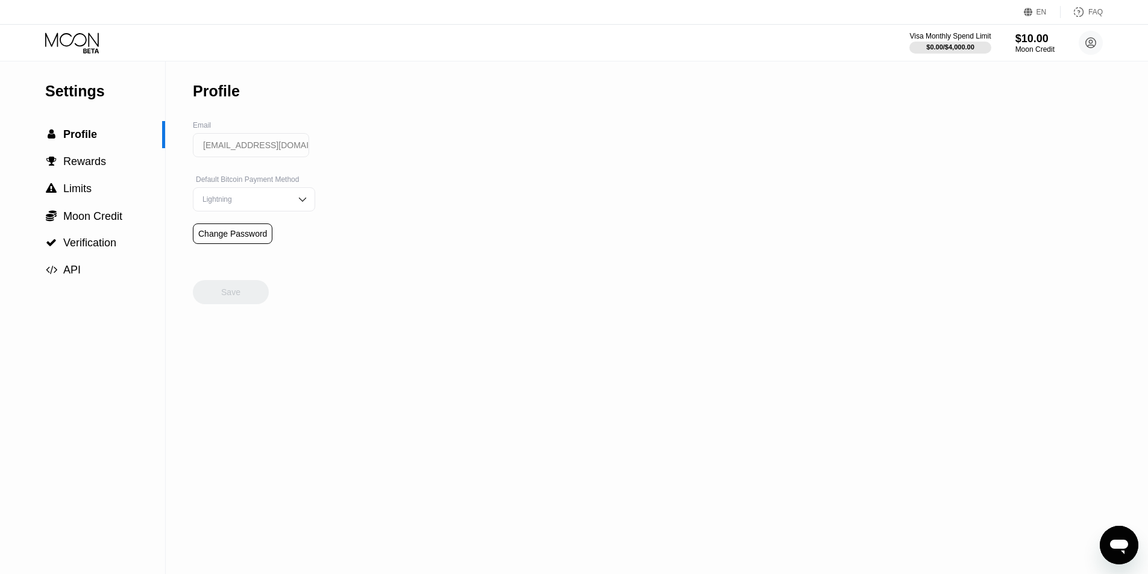
click at [113, 105] on div "Settings  Profile  Rewards  Limits  Moon Credit  Verification  API" at bounding box center [82, 172] width 165 height 222
click at [106, 86] on div "Settings" at bounding box center [105, 91] width 120 height 17
click at [1088, 41] on circle at bounding box center [1091, 43] width 24 height 24
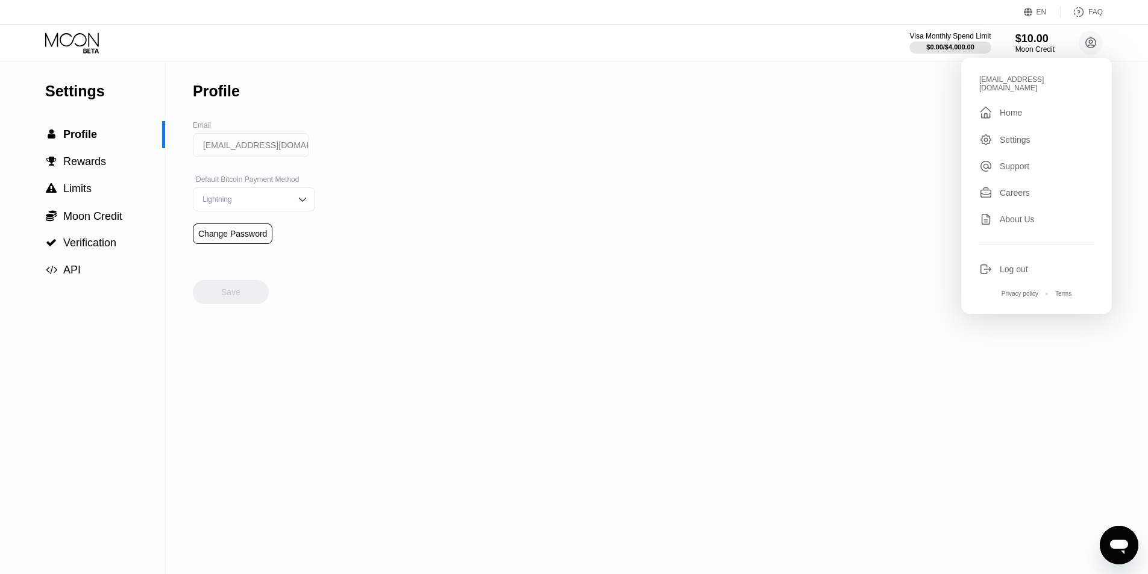
click at [1046, 160] on div "Support" at bounding box center [1037, 166] width 115 height 13
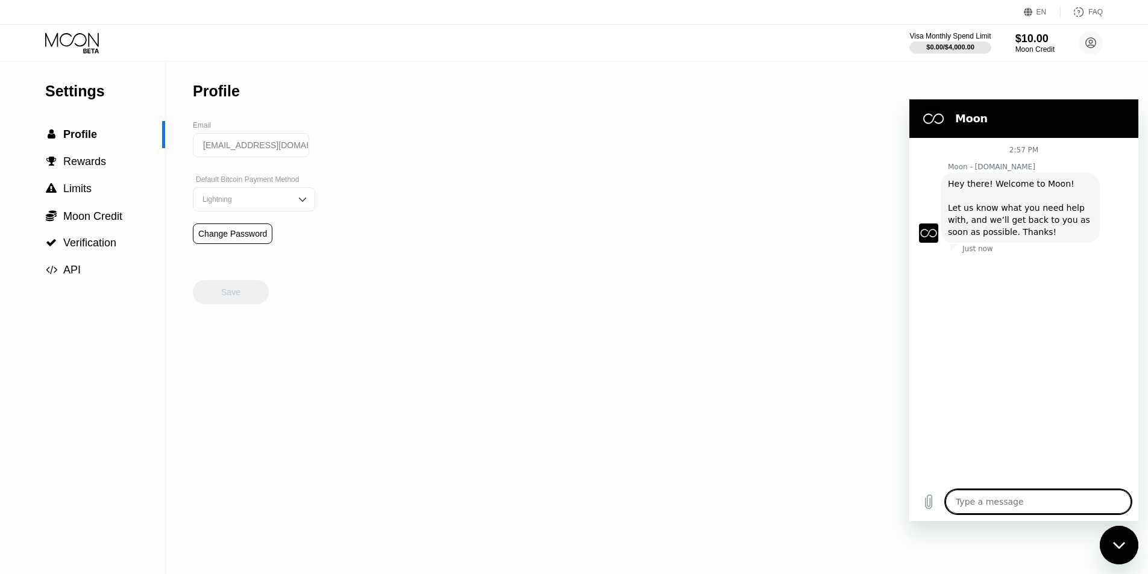
type textarea "x"
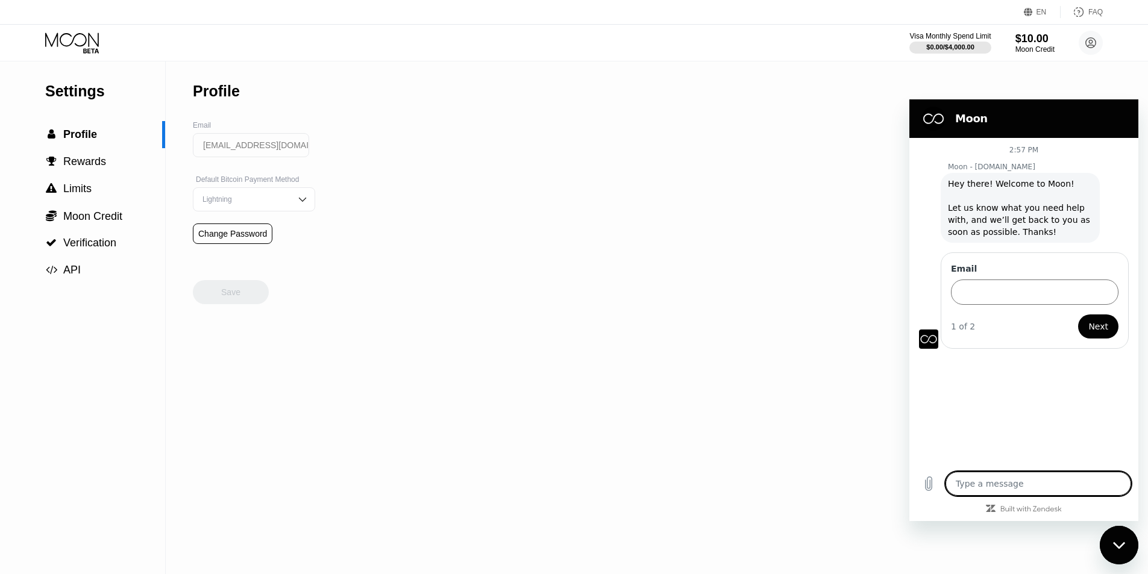
click at [982, 495] on textarea at bounding box center [1039, 484] width 186 height 24
click at [1001, 292] on input "Email" at bounding box center [1035, 292] width 168 height 25
click at [1010, 474] on textarea at bounding box center [1039, 484] width 186 height 24
paste textarea "Sms Activate Attention! sms activate does not recommend using temporary mail fo…"
type textarea "Sms Activate Attention! sms activate does not recommend using temporary mail fo…"
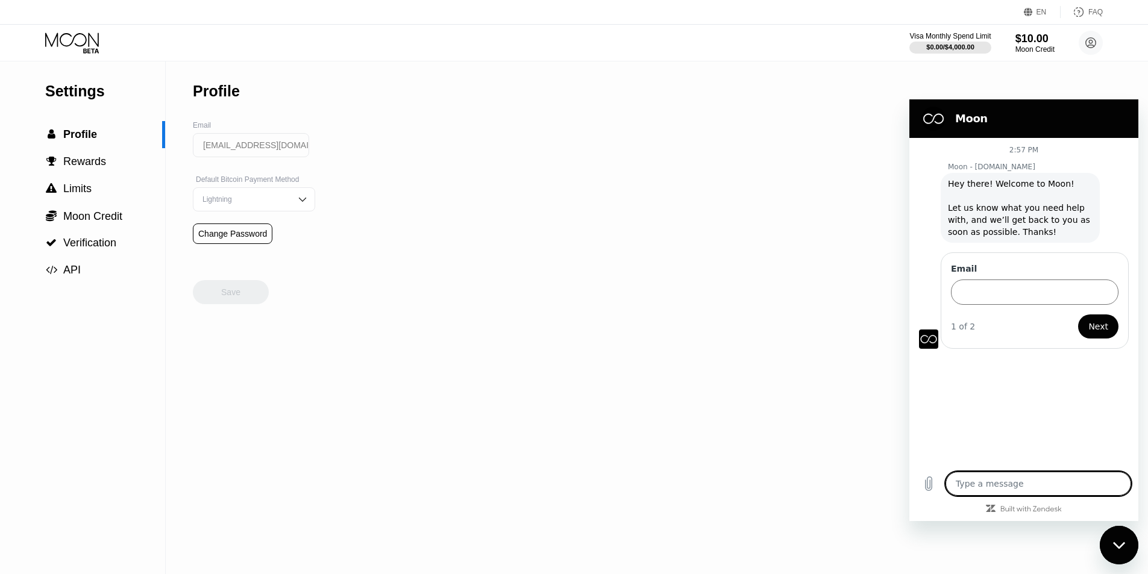
type textarea "x"
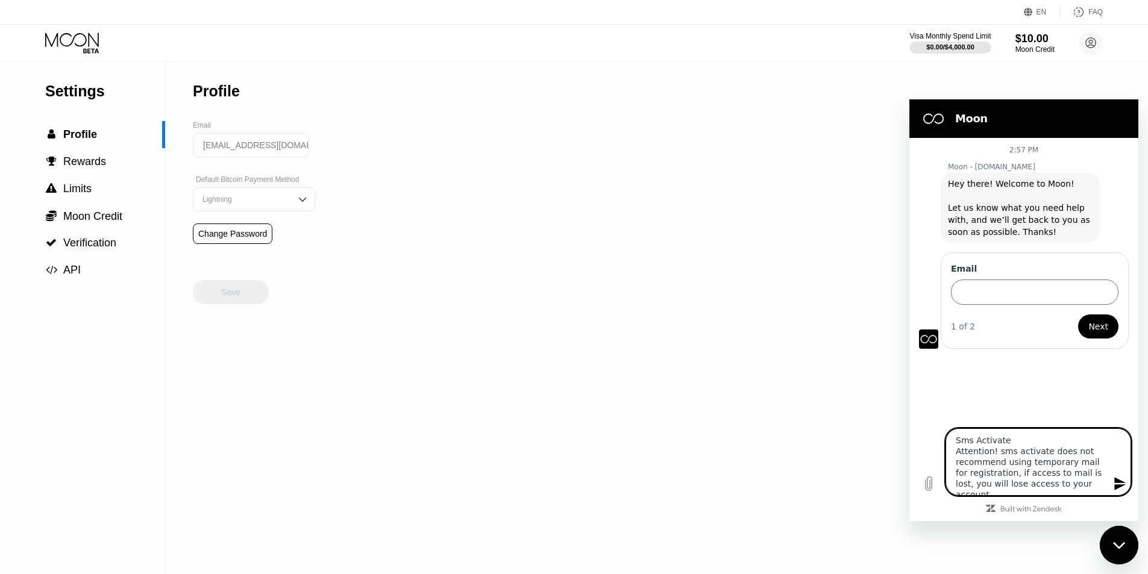
drag, startPoint x: 1002, startPoint y: 484, endPoint x: 819, endPoint y: 353, distance: 226.0
click html "Moon 2:57 PM Moon - paywithmoon.com Moon - paywithmoon.com says: Hey there! Wel…"
type textarea "x"
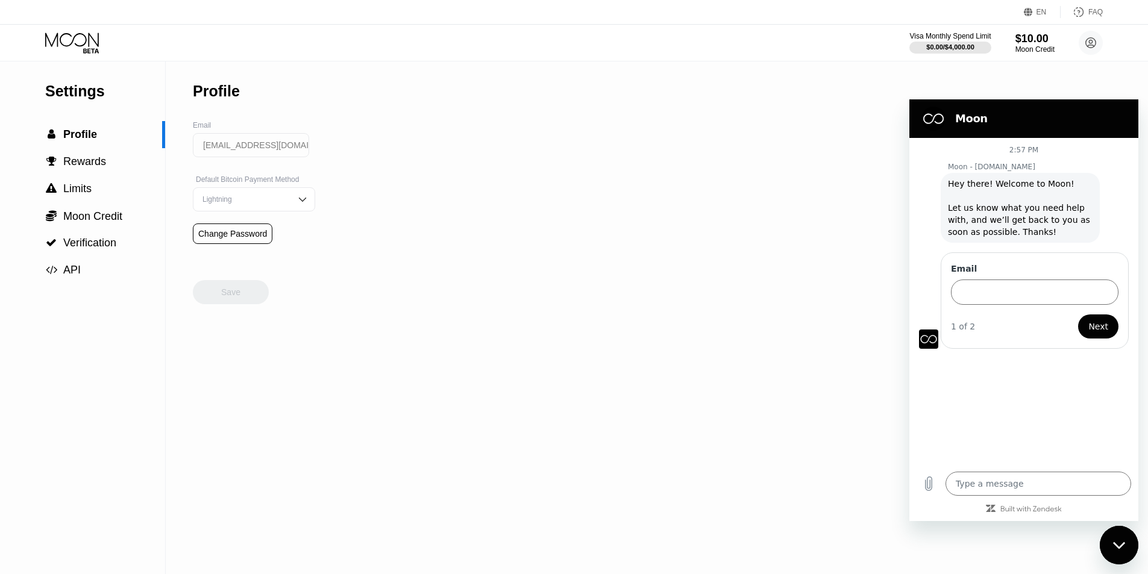
click at [98, 98] on div "Settings" at bounding box center [105, 91] width 120 height 17
click at [1090, 45] on icon at bounding box center [1091, 43] width 7 height 7
click at [1027, 49] on div "Moon Credit" at bounding box center [1035, 49] width 40 height 8
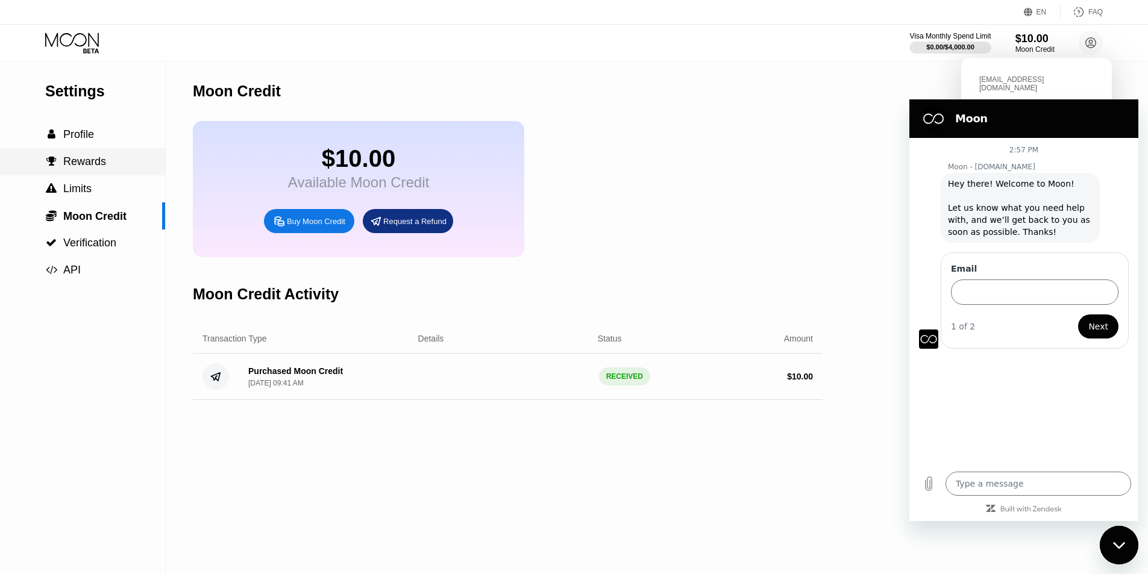
click at [90, 139] on span "Profile" at bounding box center [78, 134] width 31 height 12
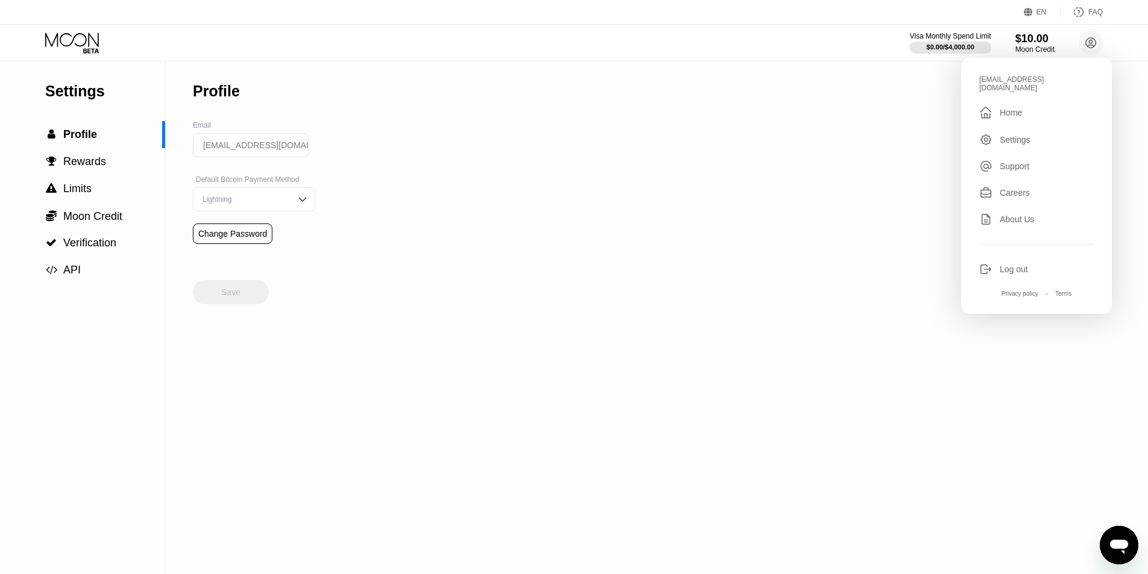
click at [1049, 105] on div " Home" at bounding box center [1037, 112] width 115 height 14
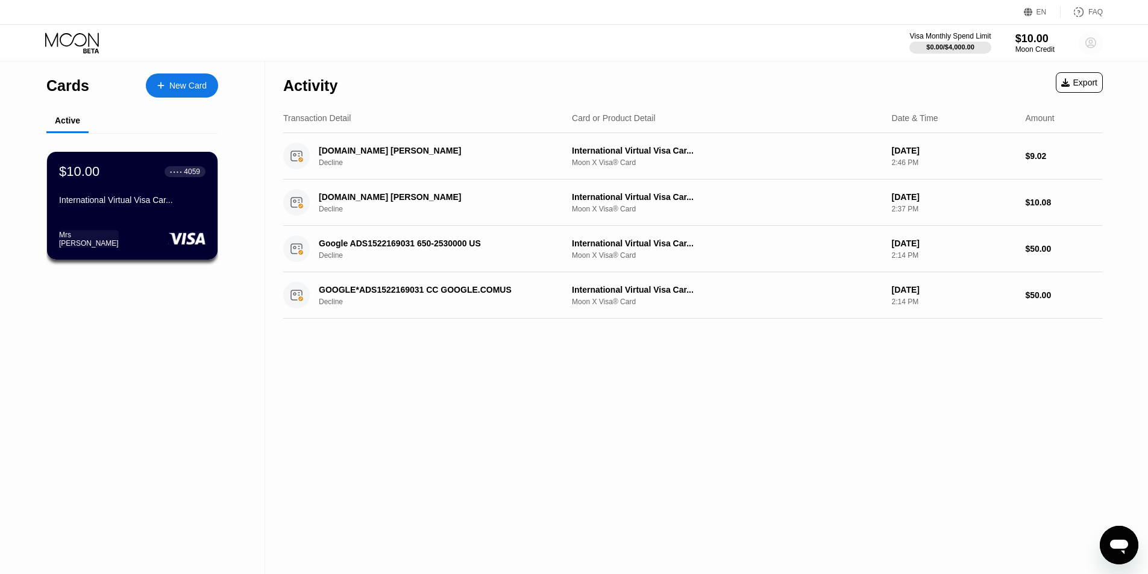
click at [1099, 36] on circle at bounding box center [1091, 43] width 24 height 24
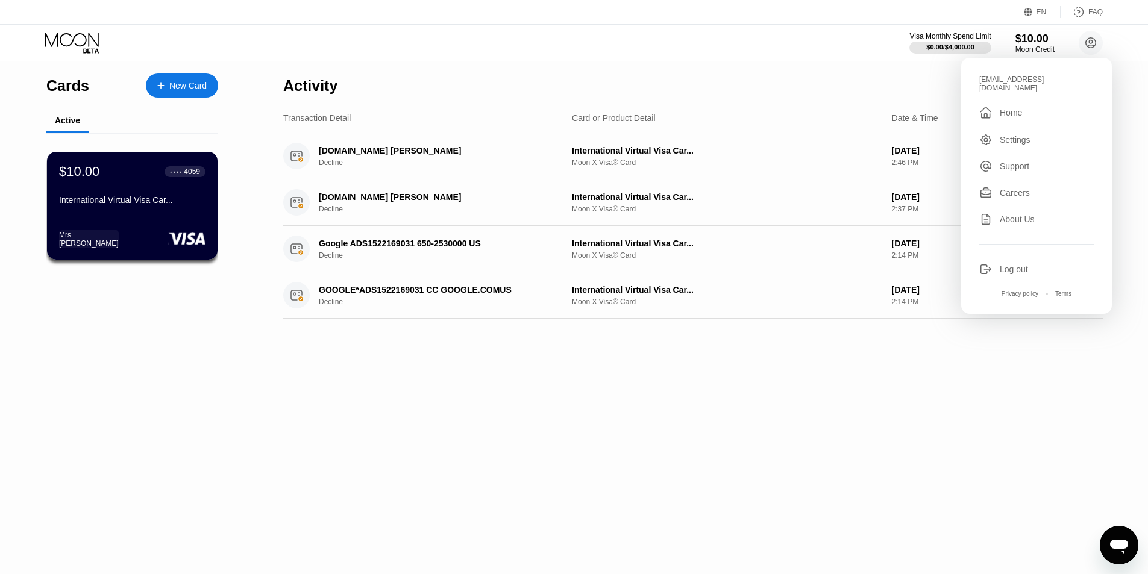
click at [1050, 160] on div "Support" at bounding box center [1037, 166] width 115 height 13
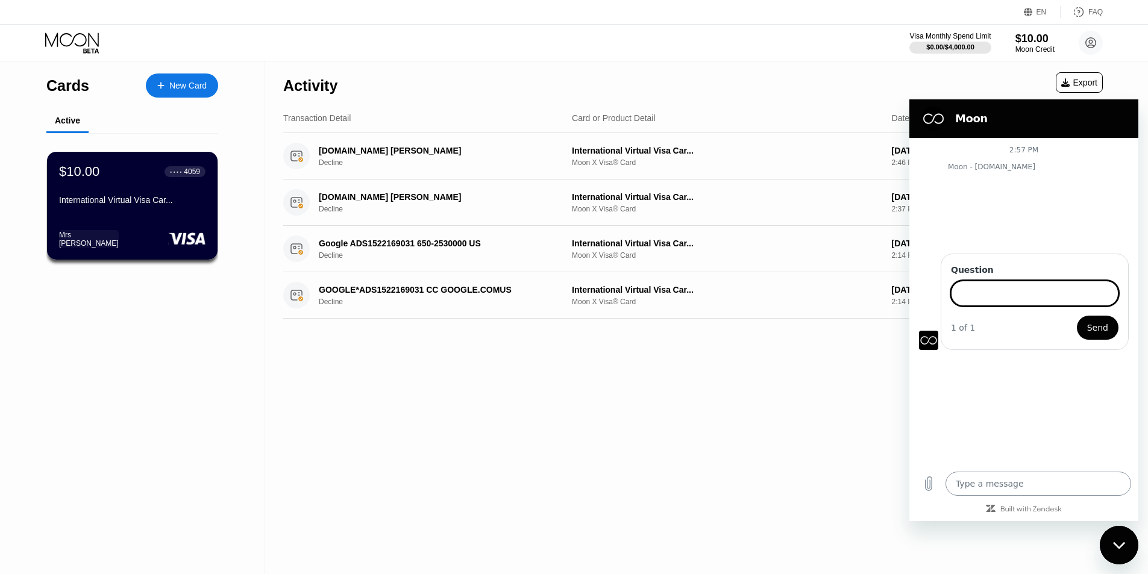
click at [996, 486] on textarea at bounding box center [1039, 484] width 186 height 24
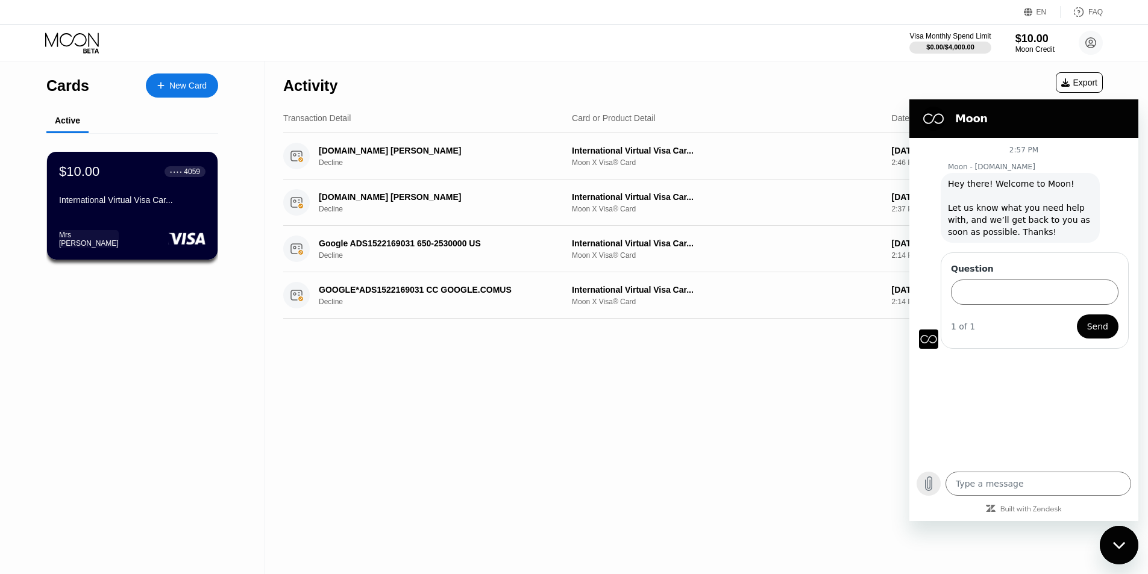
click at [934, 485] on icon "Upload file" at bounding box center [929, 484] width 14 height 14
type textarea "x"
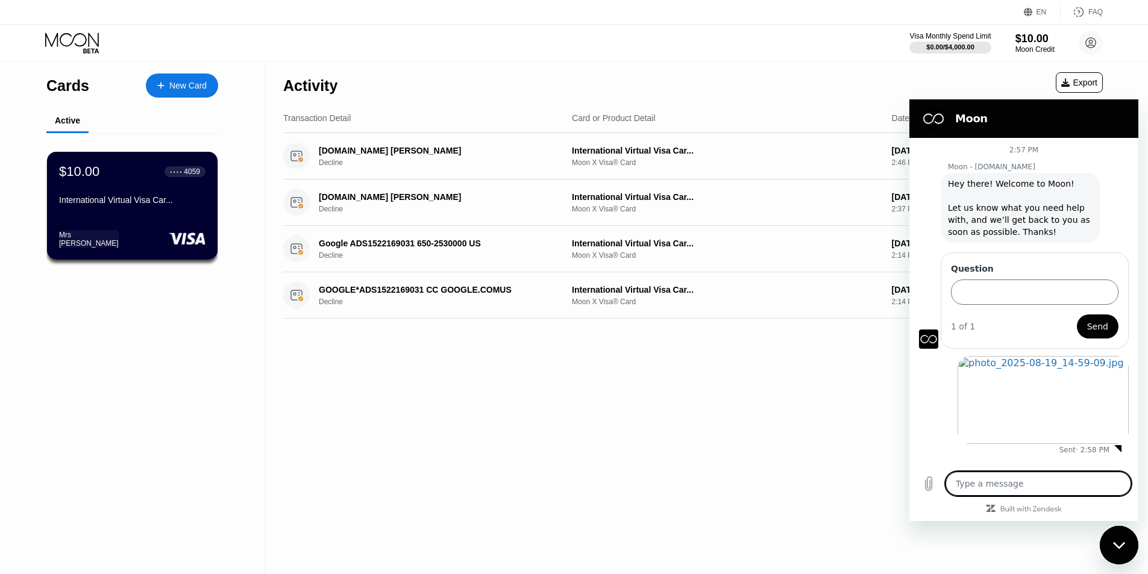
click at [1010, 486] on textarea at bounding box center [1039, 484] width 186 height 24
click at [995, 295] on input "Question" at bounding box center [1035, 292] width 168 height 25
type input "w"
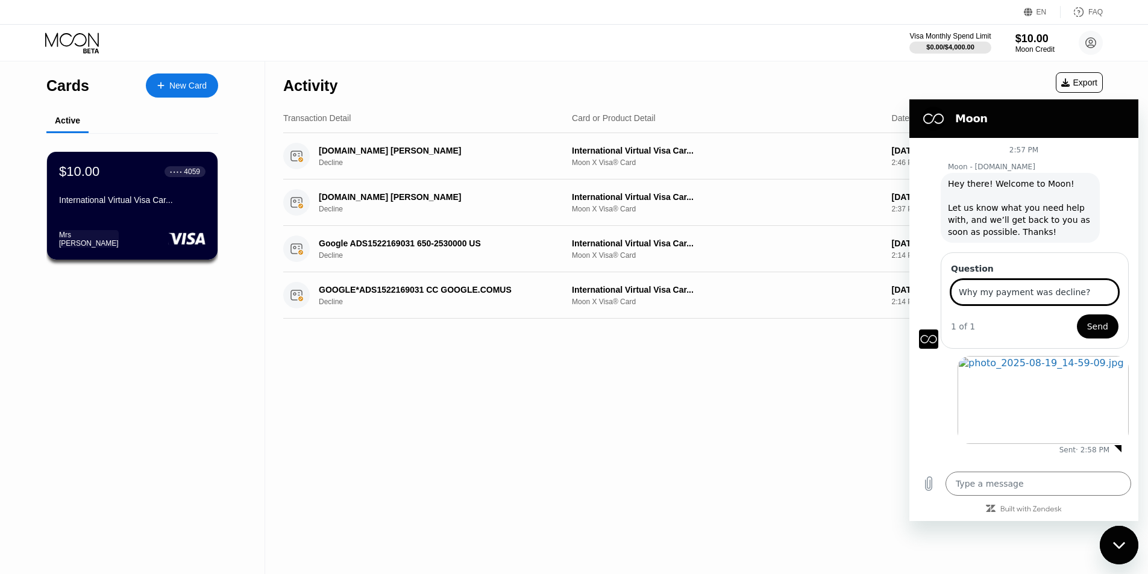
type input "Why my payment was decline?"
type textarea "x"
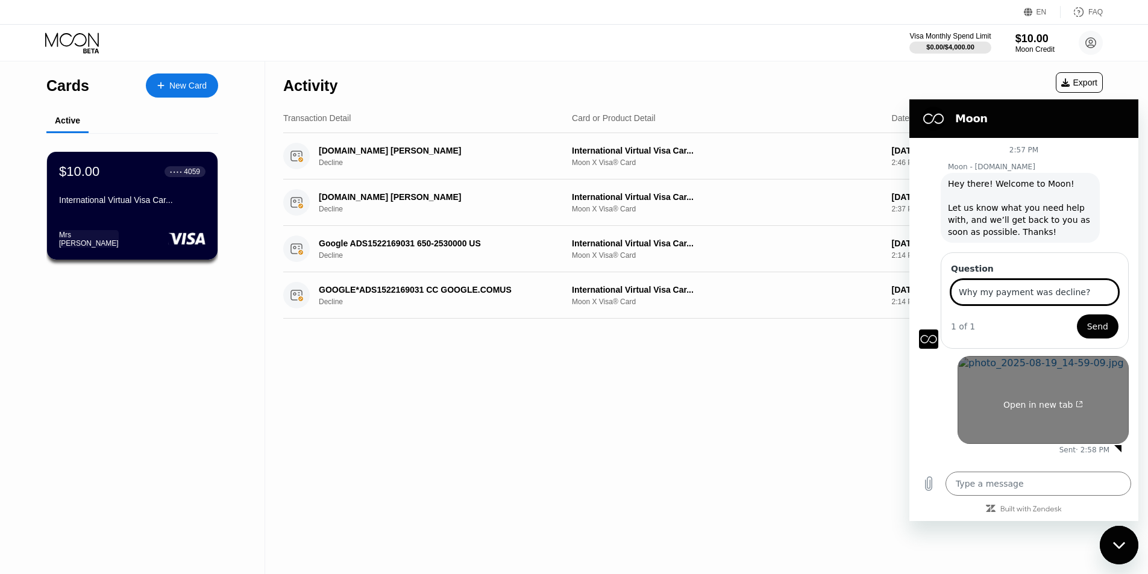
paste input "What is the minimum balance I need to have on my card when making a payment?"
type input "Why my payment was decline? What is the minimum balance I need to have on my ca…"
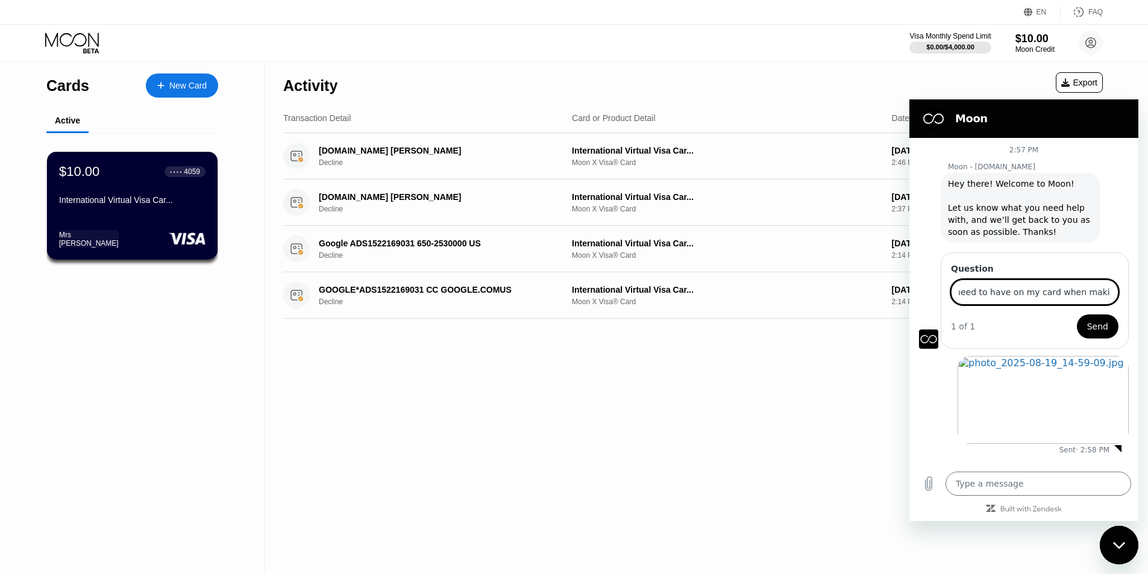
type textarea "x"
type input "Why my payment was decline? What is the minimum balance I need to have on my ca…"
click at [1030, 480] on textarea at bounding box center [1039, 484] width 186 height 24
paste textarea "What is the minimum balance I need to have on my card when making a payment?"
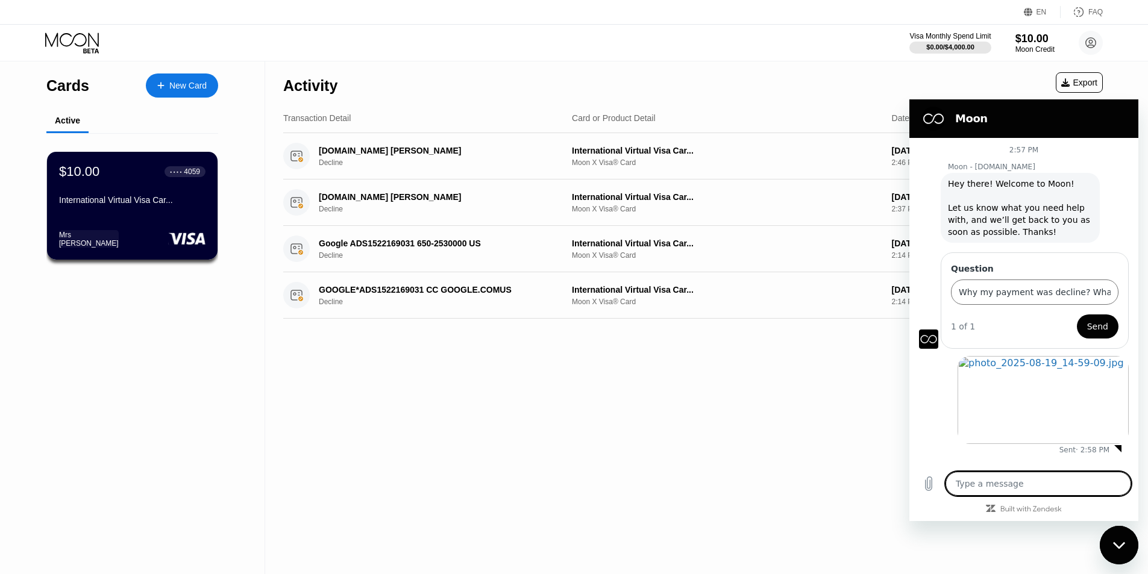
type textarea "What is the minimum balance I need to have on my card when making a payment?"
type textarea "x"
type textarea "What is the minimum balance I need to have on my card when making a payment?"
click at [1093, 330] on span "Send" at bounding box center [1097, 326] width 21 height 14
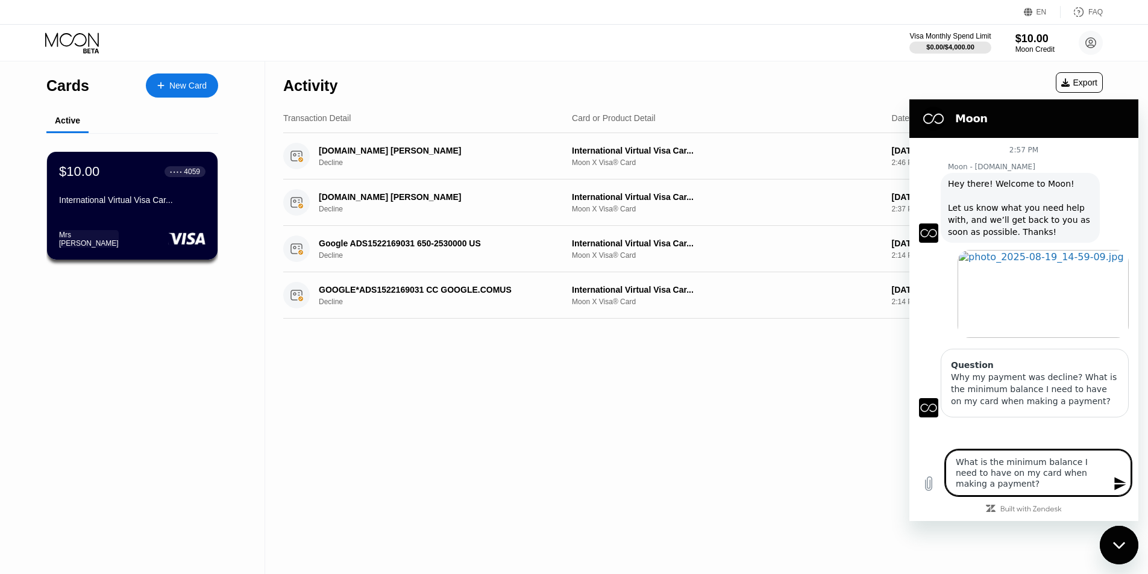
type textarea "x"
click at [1114, 483] on icon "Send message" at bounding box center [1120, 484] width 14 height 14
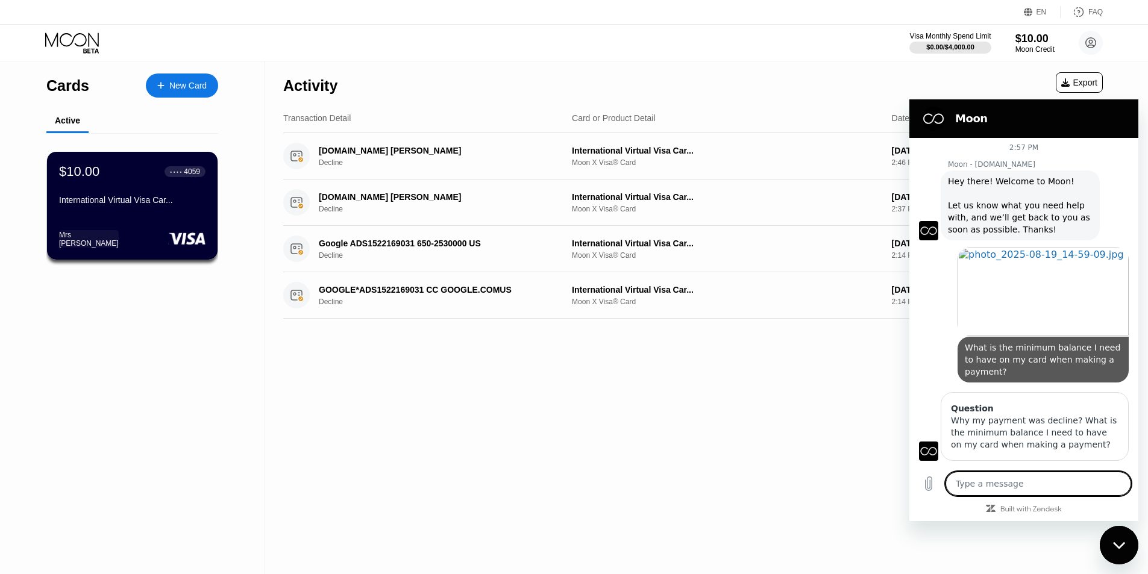
type textarea "x"
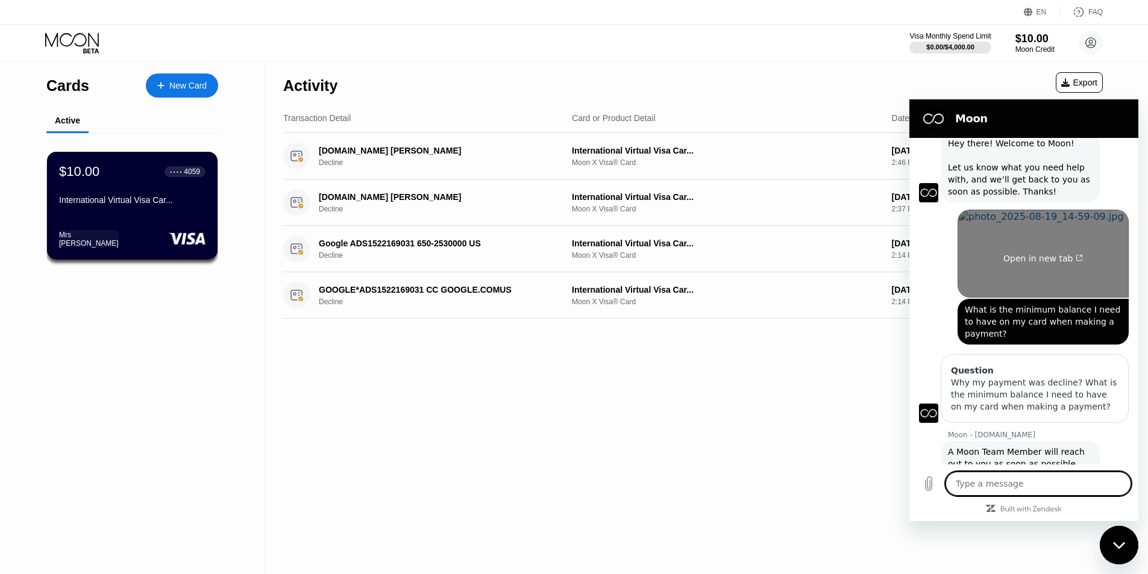
scroll to position [77, 0]
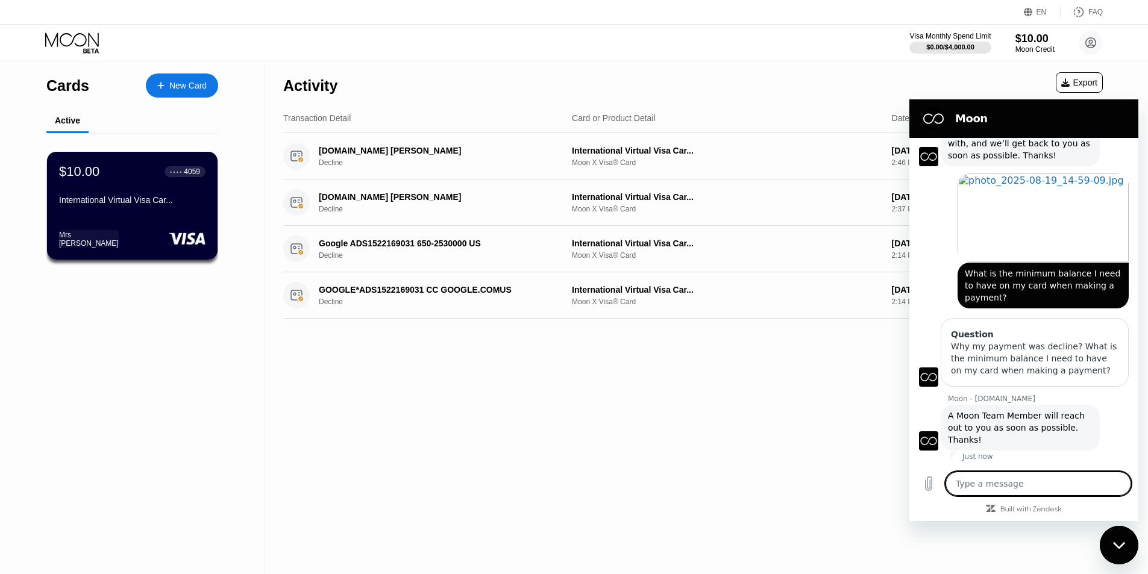
paste textarea "What is the minimum balance I need to have on my card when making a payment?"
type textarea "What is the minimum balance I need to have on my card when making a payment?"
type textarea "x"
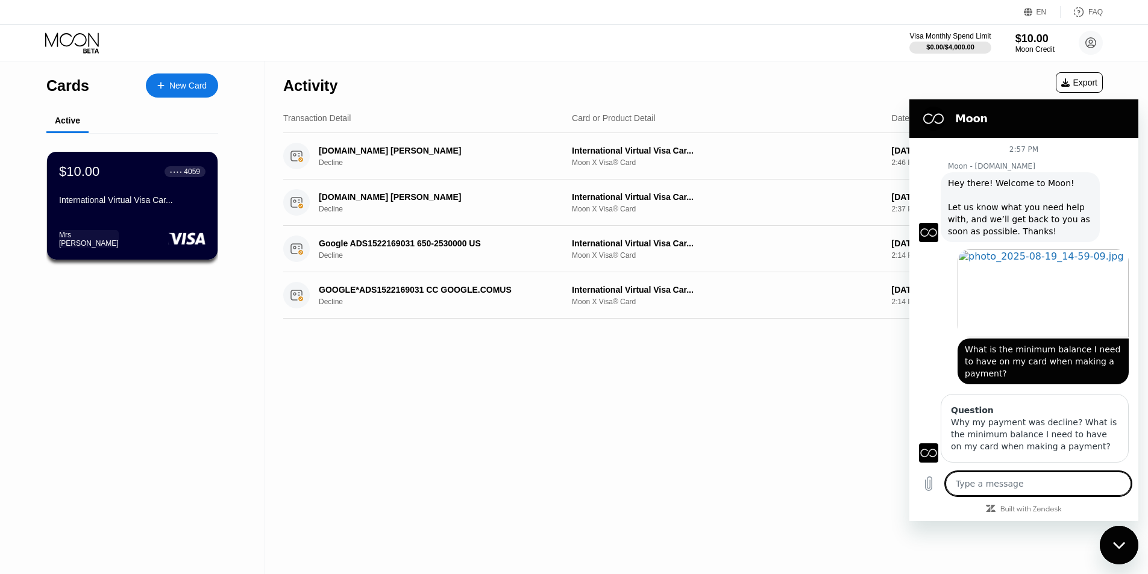
scroll to position [130, 0]
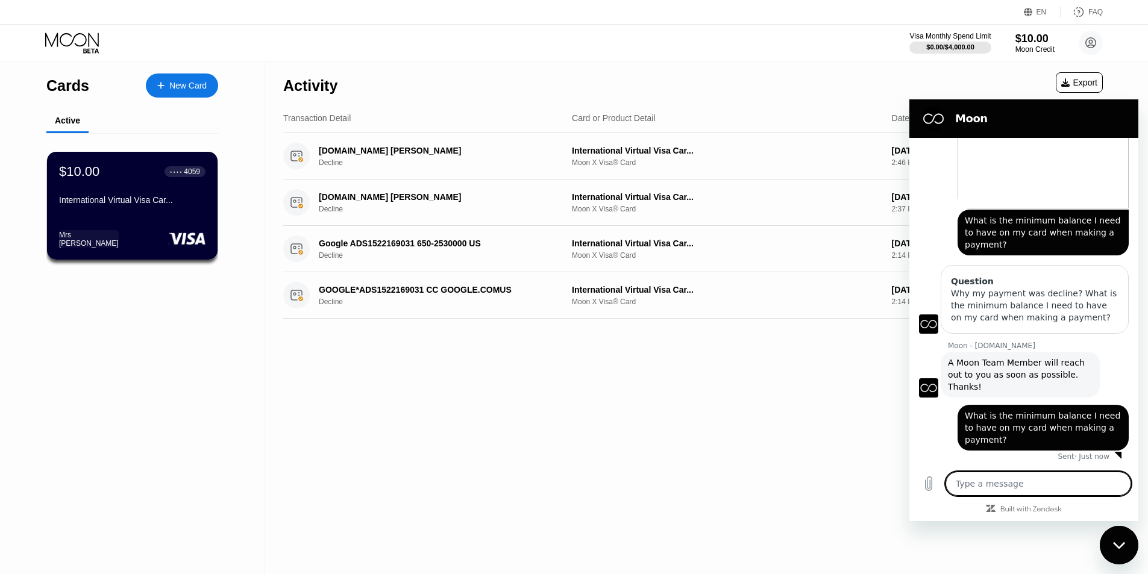
click at [1074, 456] on p "Sent · Just now" at bounding box center [1084, 457] width 52 height 10
click at [622, 421] on div "Activity Export Transaction Detail Card or Product Detail Date & Time Amount ga…" at bounding box center [693, 317] width 856 height 513
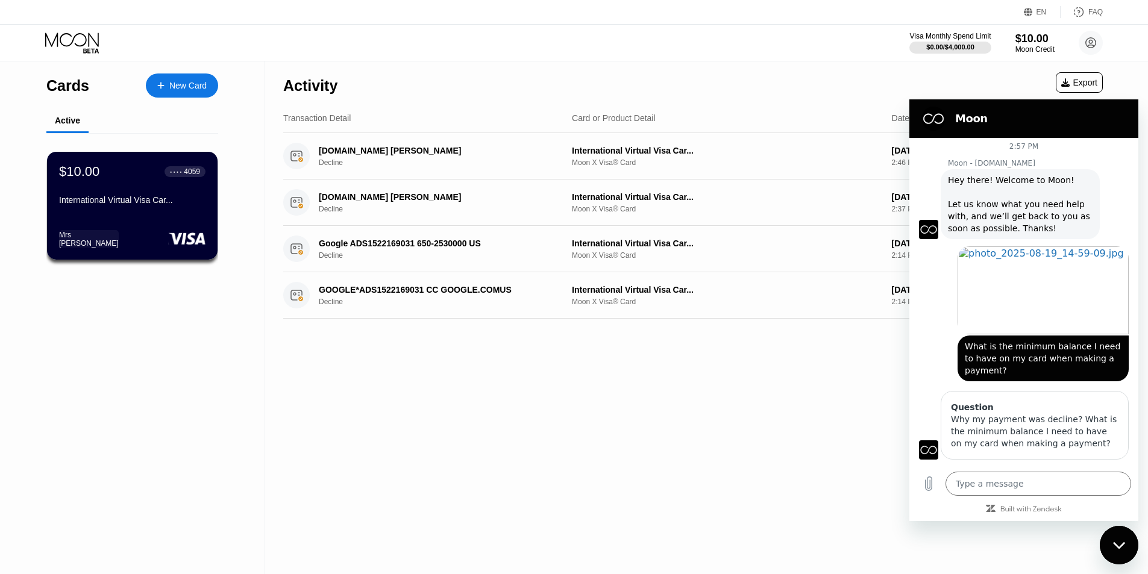
scroll to position [0, 0]
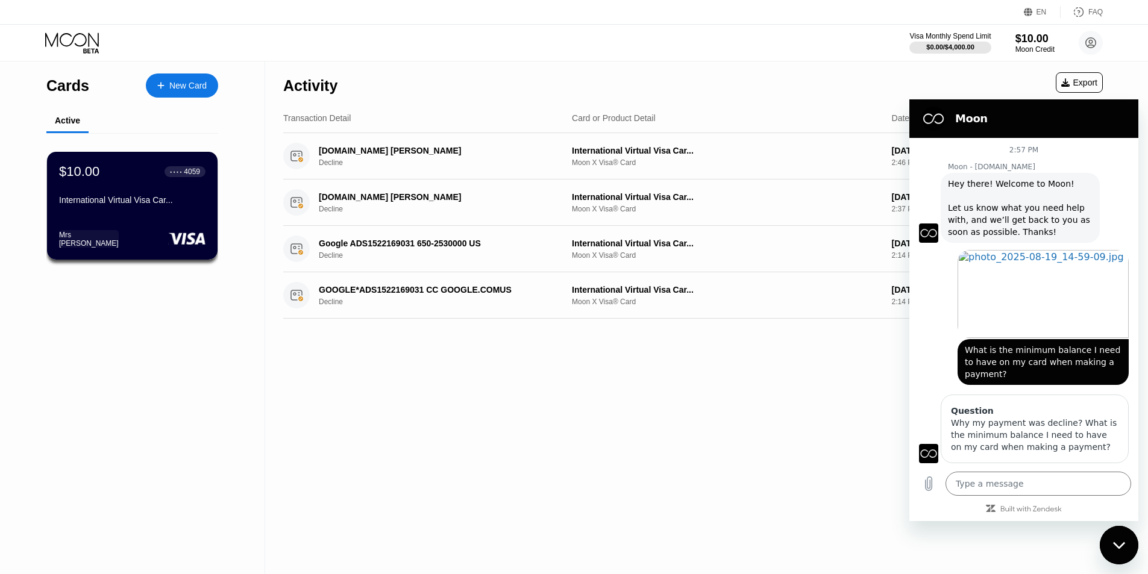
click at [775, 403] on div "Activity Export Transaction Detail Card or Product Detail Date & Time Amount ga…" at bounding box center [693, 317] width 856 height 513
click at [644, 99] on div "Activity Export" at bounding box center [693, 82] width 820 height 42
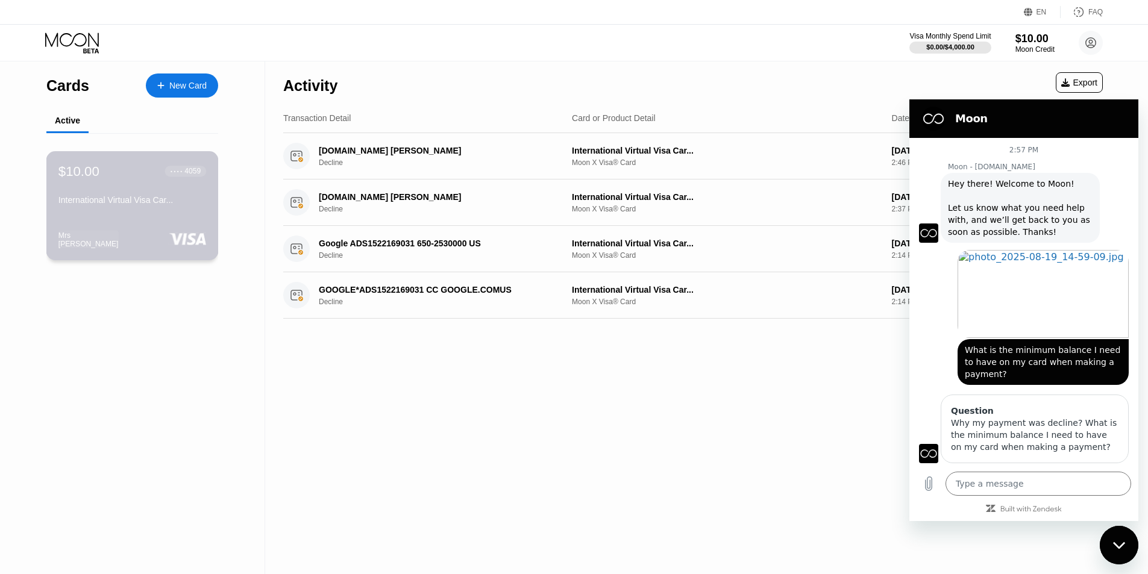
click at [102, 218] on div "$10.00 ● ● ● ● 4059 International Virtual Visa Car... Mrs J..." at bounding box center [132, 205] width 172 height 109
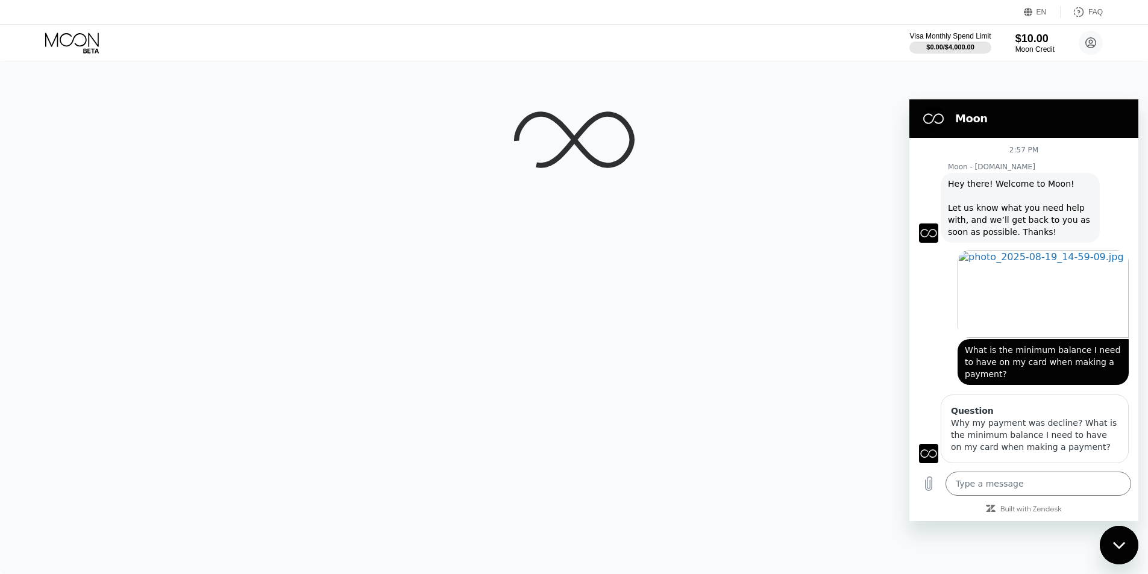
click at [833, 288] on div at bounding box center [574, 317] width 1148 height 513
click at [1080, 72] on div at bounding box center [574, 317] width 1148 height 513
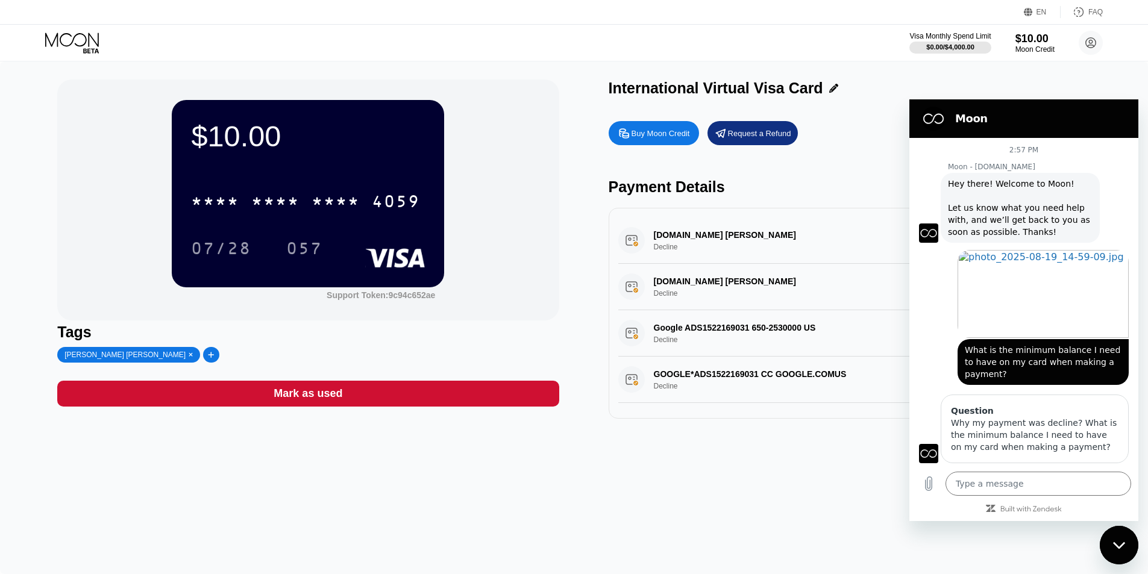
click at [754, 37] on div "Visa Monthly Spend Limit $0.00 / $4,000.00 $10.00 Moon Credit mrsjanerruby@gmai…" at bounding box center [574, 43] width 1148 height 36
click at [389, 418] on div "$10.00 * * * * * * * * * * * * 4059 07/28 057 Support Token: 9c94c652ae Tags Mr…" at bounding box center [308, 249] width 502 height 339
click at [388, 396] on div "Mark as used" at bounding box center [308, 394] width 502 height 26
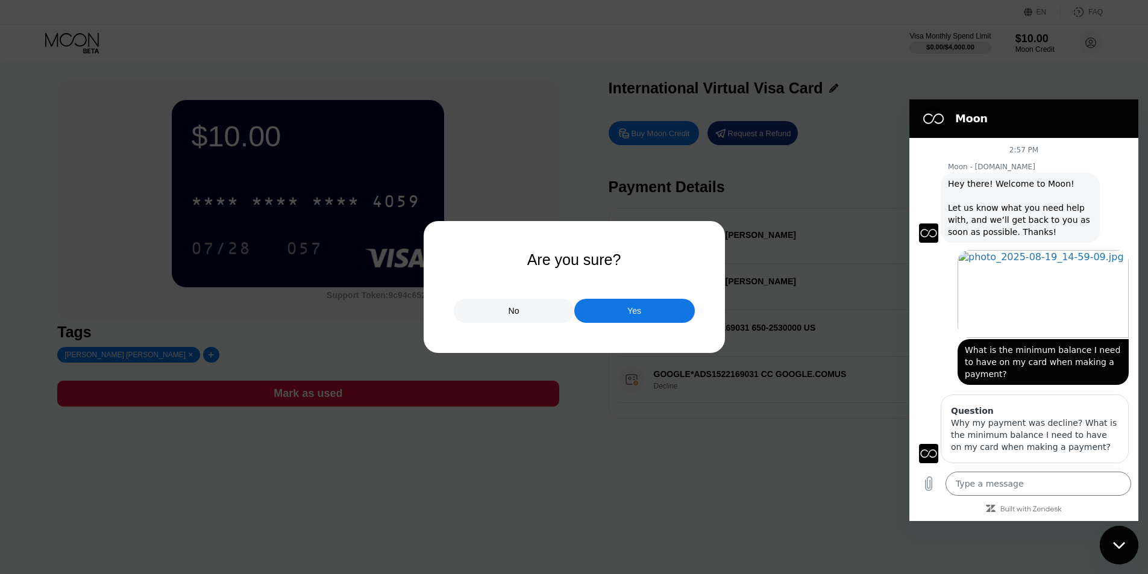
click at [515, 310] on div "No" at bounding box center [514, 311] width 11 height 11
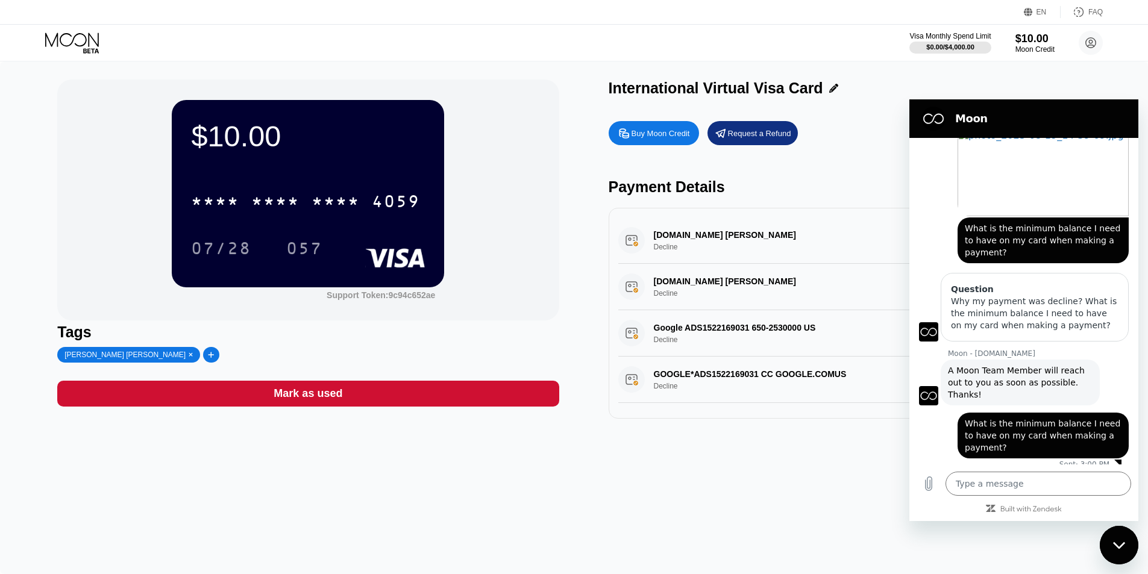
scroll to position [130, 0]
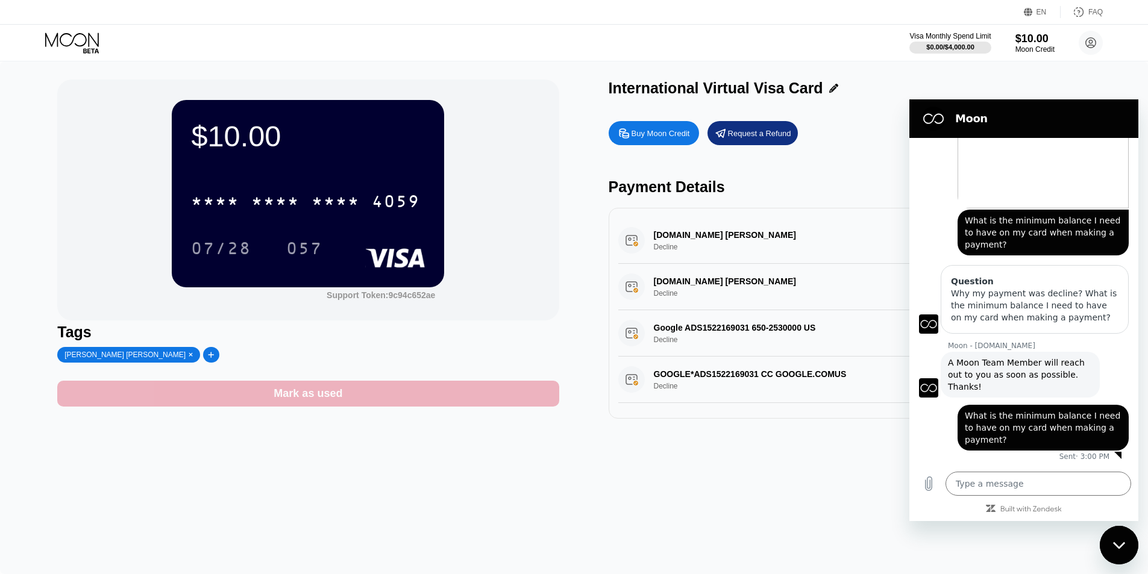
click at [263, 405] on div "Mark as used" at bounding box center [308, 394] width 502 height 26
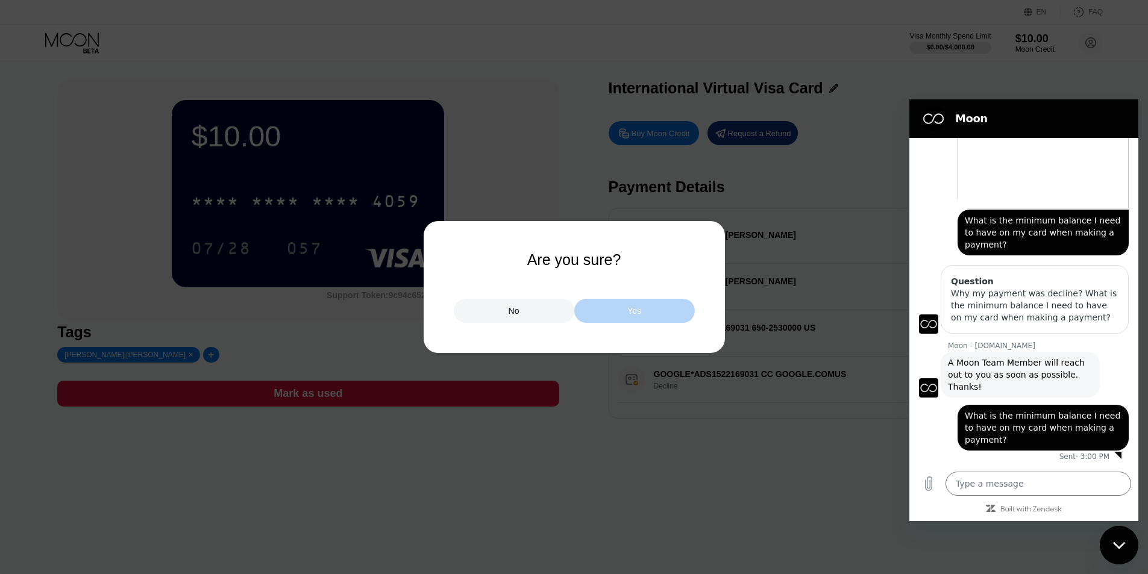
click at [627, 316] on div "Yes" at bounding box center [634, 311] width 121 height 24
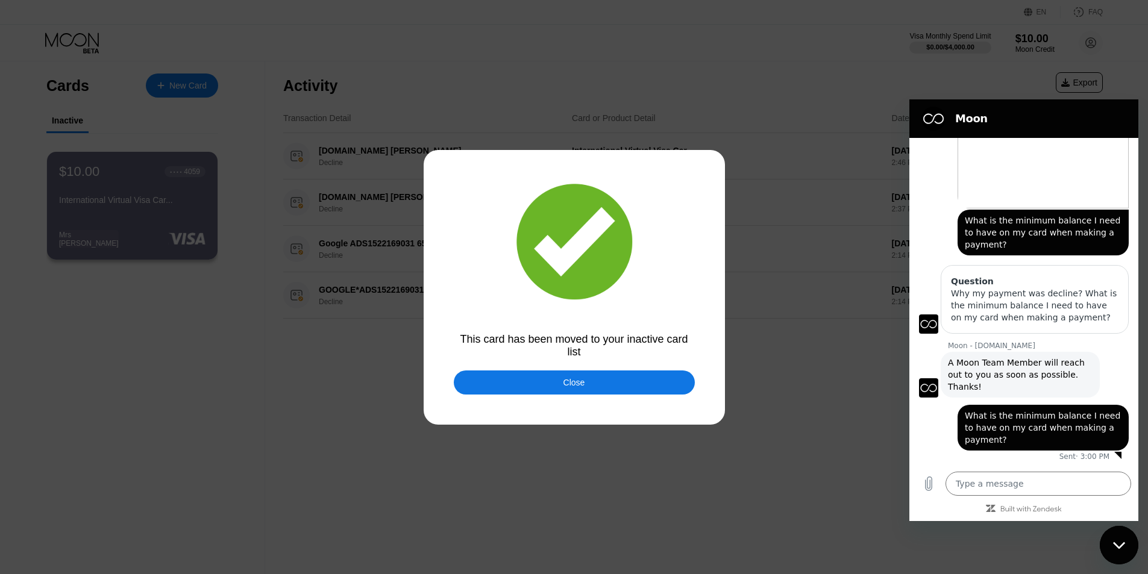
click at [636, 383] on div "Close" at bounding box center [574, 383] width 241 height 24
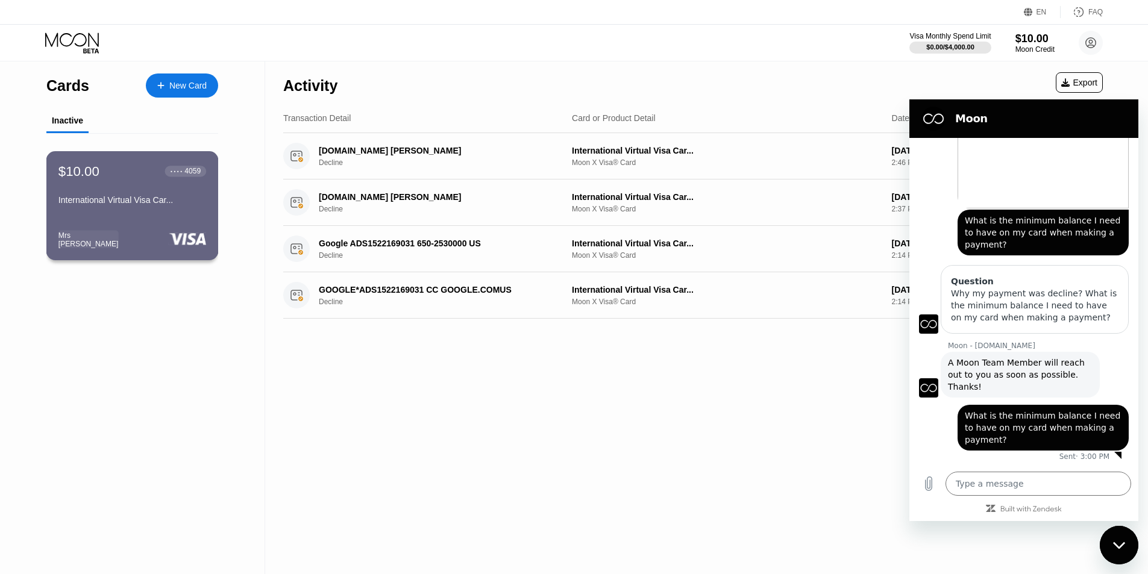
click at [119, 231] on div "$10.00 ● ● ● ● 4059 International Virtual Visa Car... Mrs J..." at bounding box center [132, 205] width 172 height 109
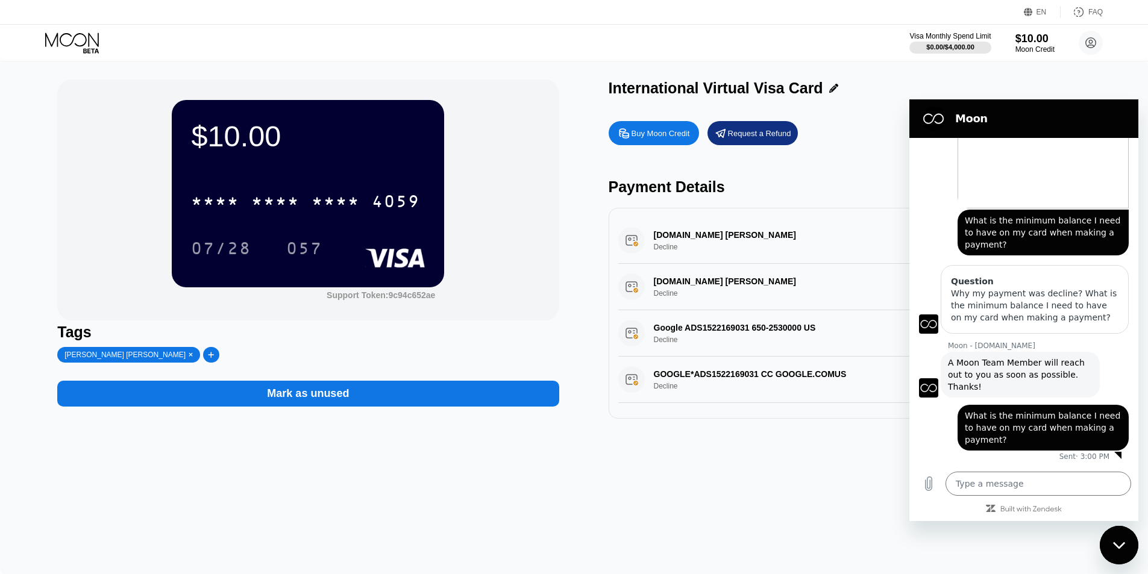
click at [408, 401] on div "Mark as unused" at bounding box center [308, 394] width 502 height 26
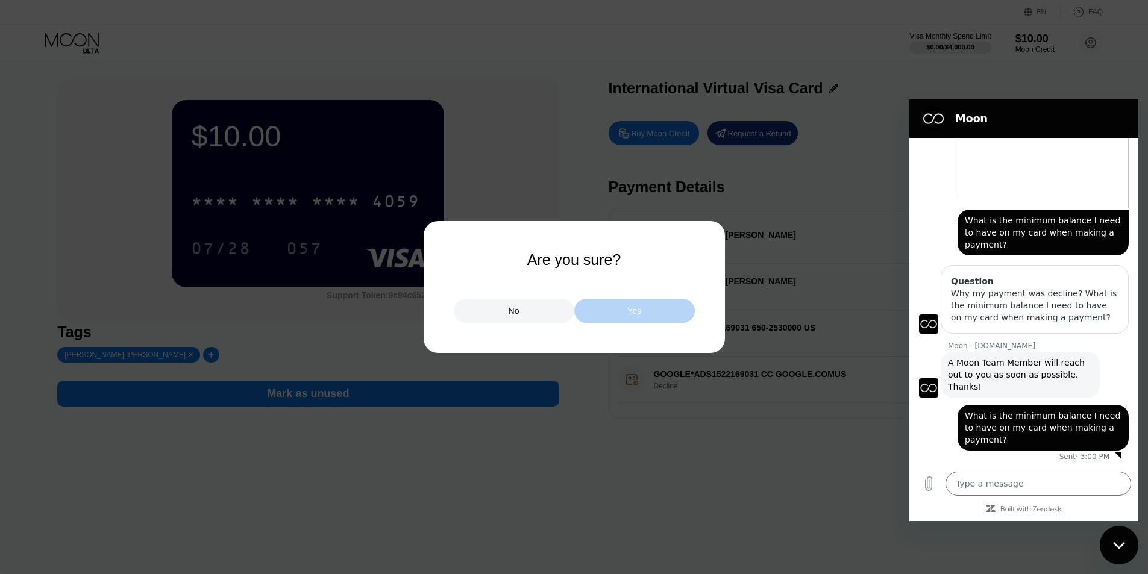
click at [606, 304] on div "Yes" at bounding box center [634, 311] width 121 height 24
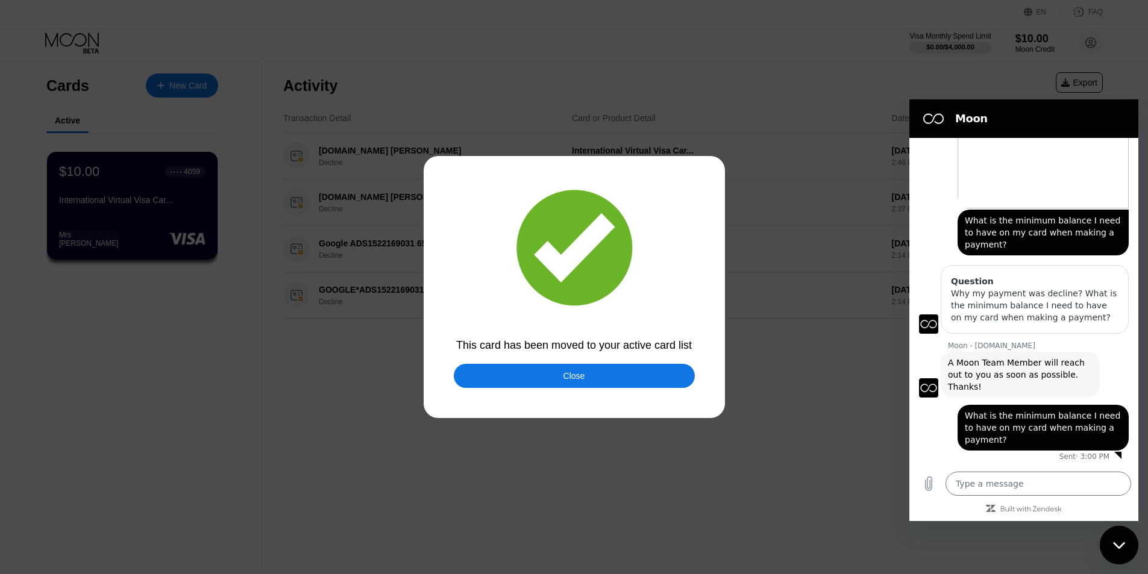
click at [609, 376] on div "Close" at bounding box center [574, 376] width 241 height 24
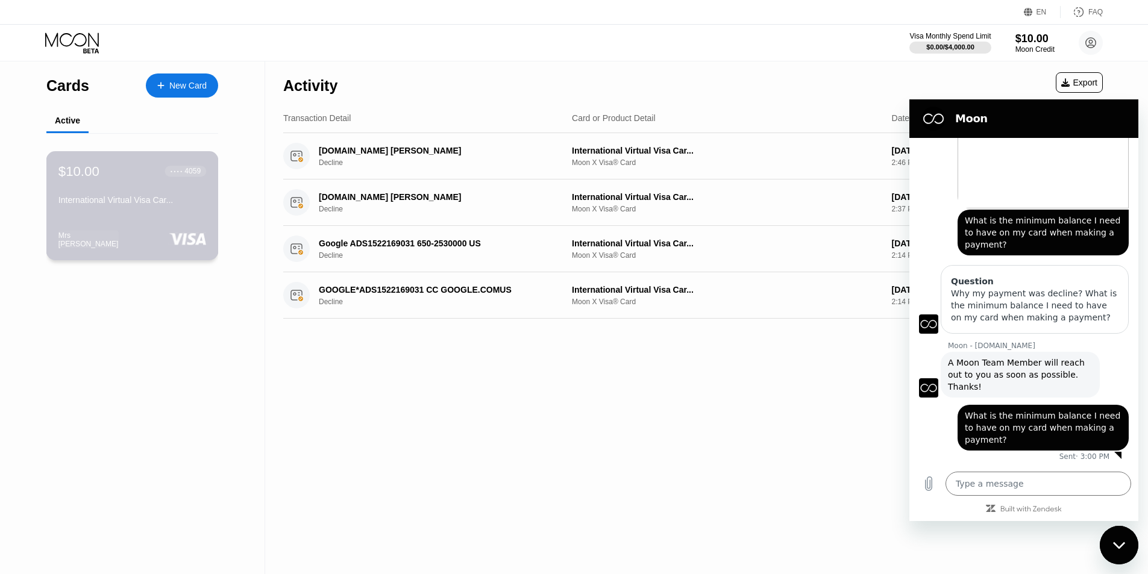
click at [148, 187] on div "$10.00 ● ● ● ● 4059 International Virtual Visa Car..." at bounding box center [132, 186] width 148 height 46
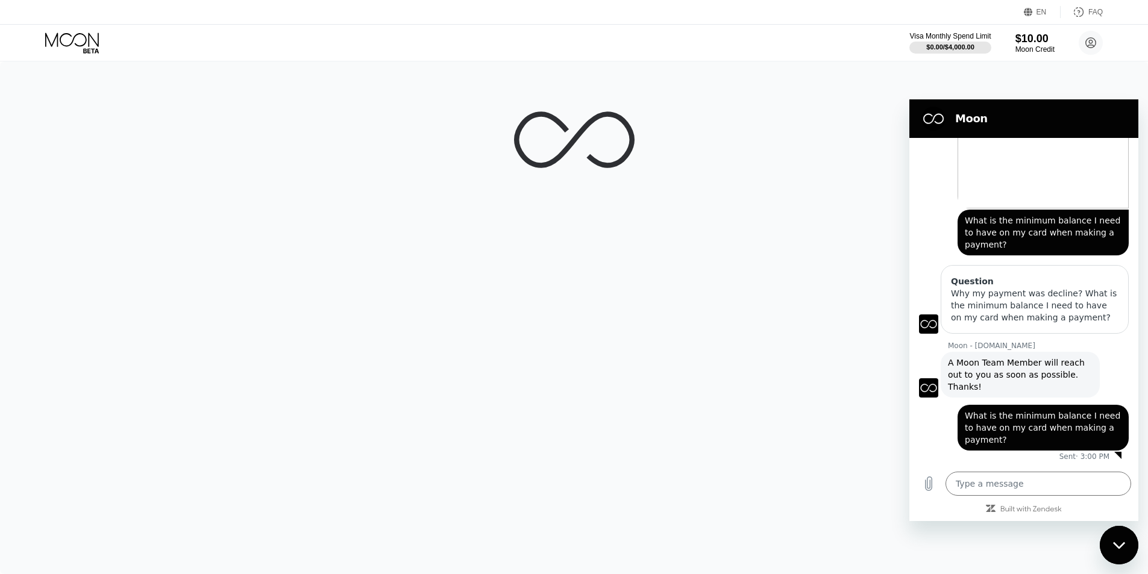
click at [1072, 75] on div at bounding box center [574, 317] width 1148 height 513
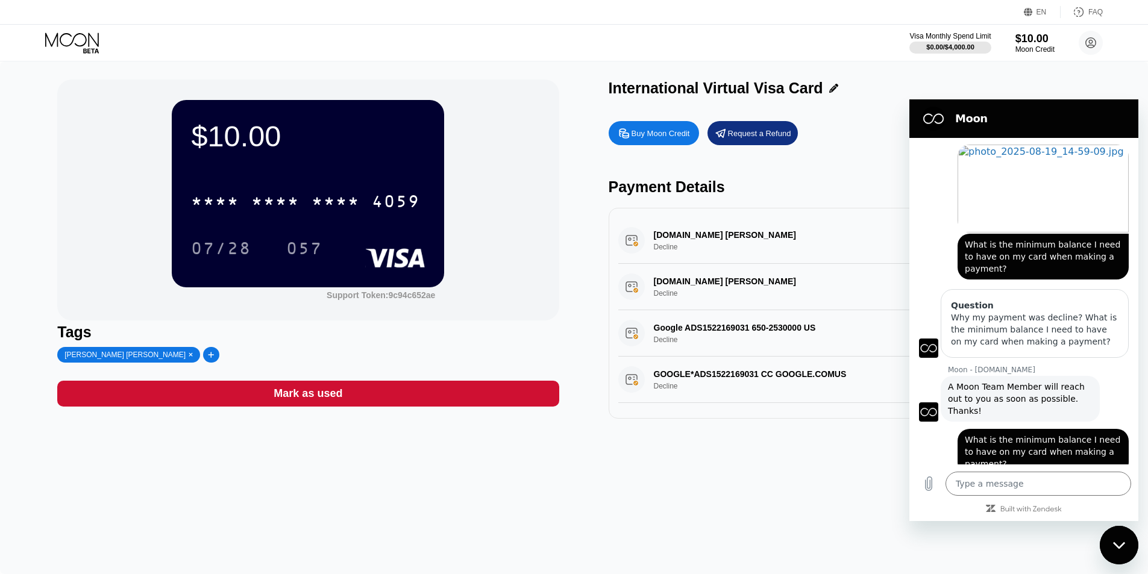
scroll to position [130, 0]
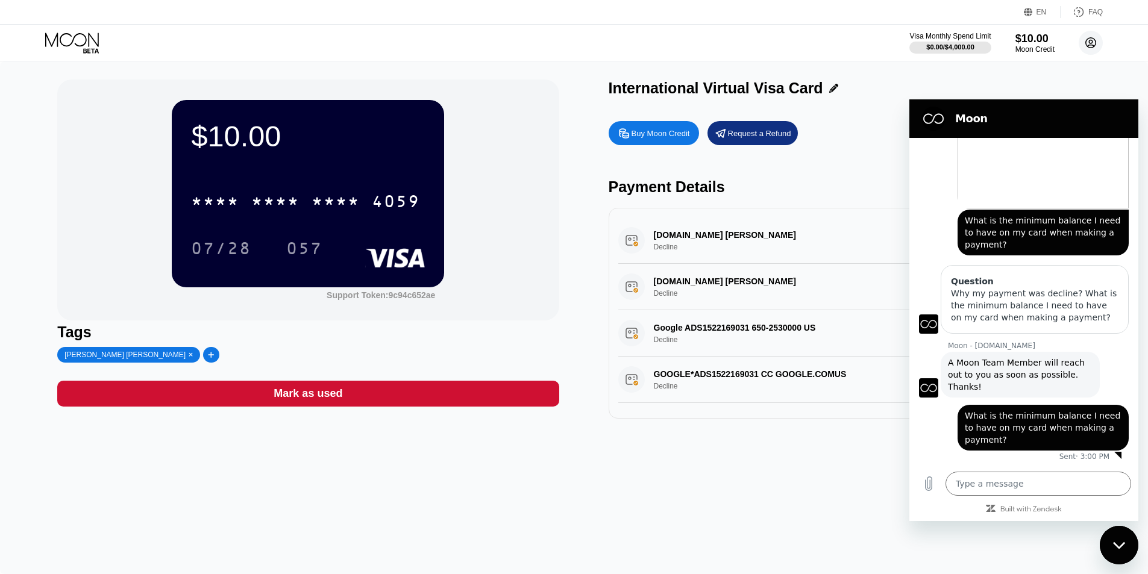
click at [1090, 51] on circle at bounding box center [1091, 43] width 24 height 24
click at [1038, 50] on div "Moon Credit" at bounding box center [1035, 49] width 40 height 8
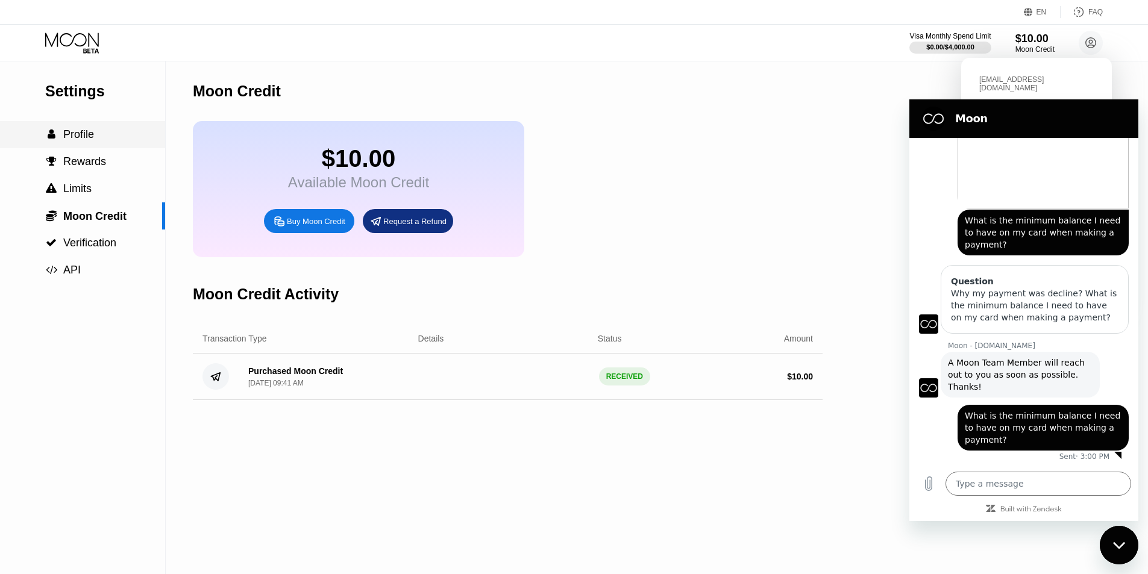
click at [81, 140] on span "Profile" at bounding box center [78, 134] width 31 height 12
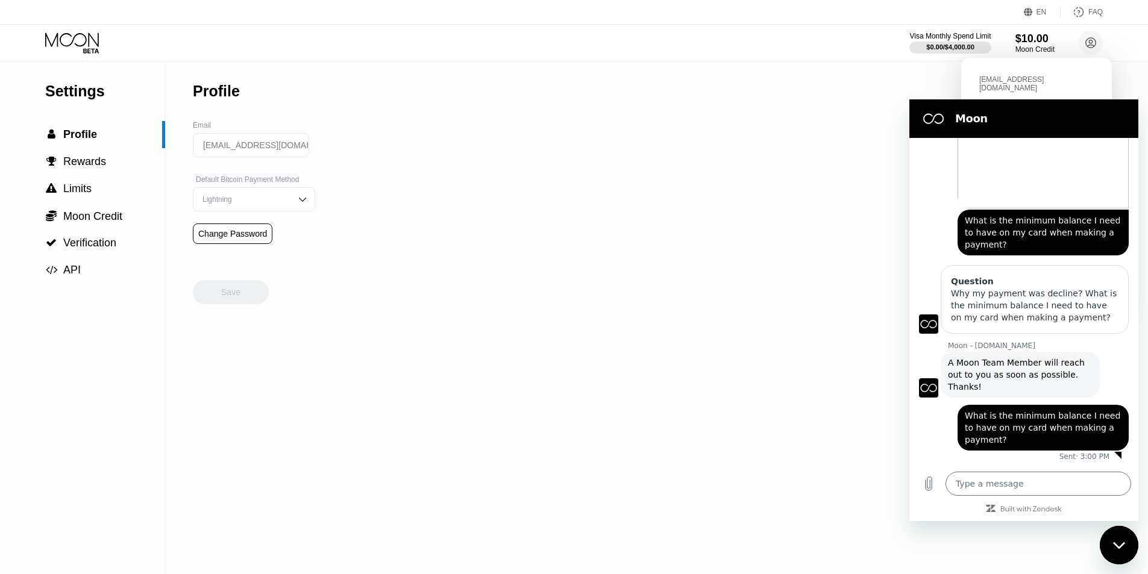
click at [94, 92] on div "Settings" at bounding box center [105, 91] width 120 height 17
click at [943, 47] on div "$0.00 / $4,000.00" at bounding box center [950, 46] width 49 height 7
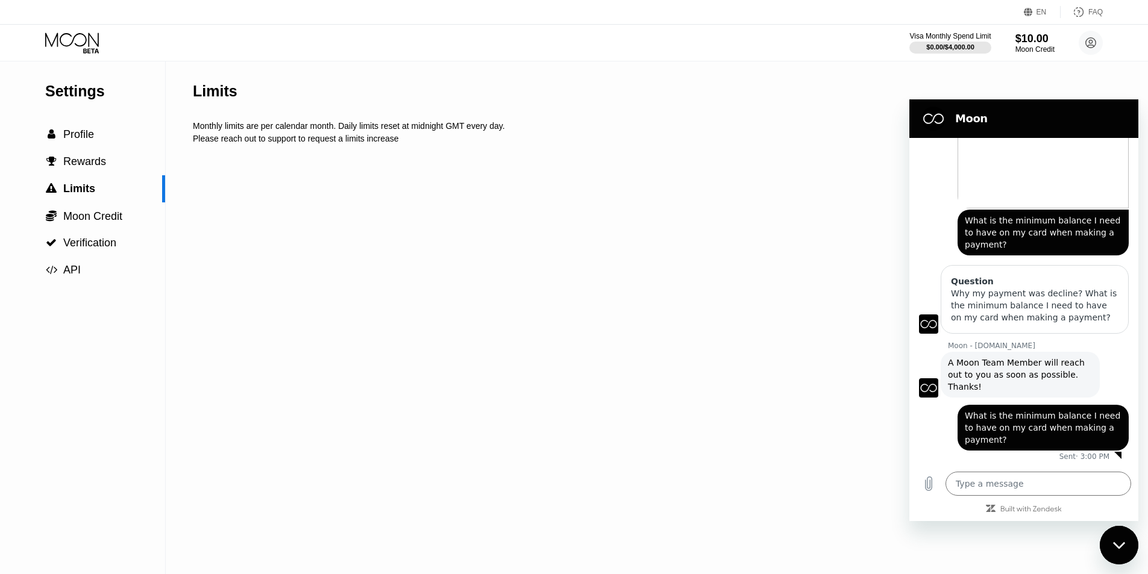
click at [1014, 55] on div "Visa Monthly Spend Limit $0.00 / $4,000.00 $10.00 Moon Credit mrsjanerruby@gmai…" at bounding box center [574, 43] width 1148 height 36
click at [1022, 49] on div "Moon Credit" at bounding box center [1035, 49] width 39 height 8
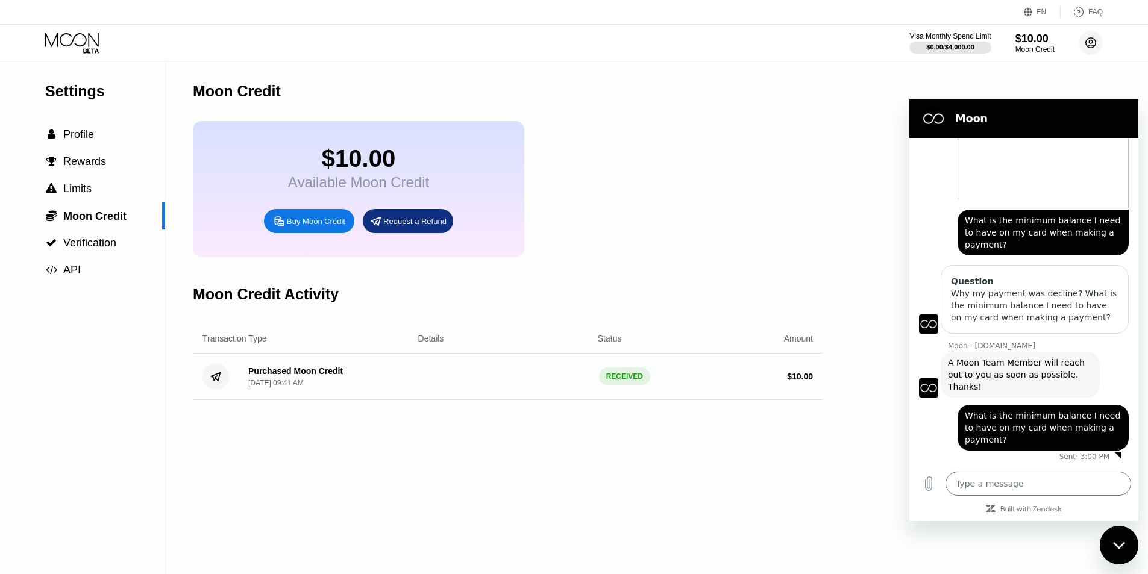
click at [1089, 49] on circle at bounding box center [1091, 43] width 24 height 24
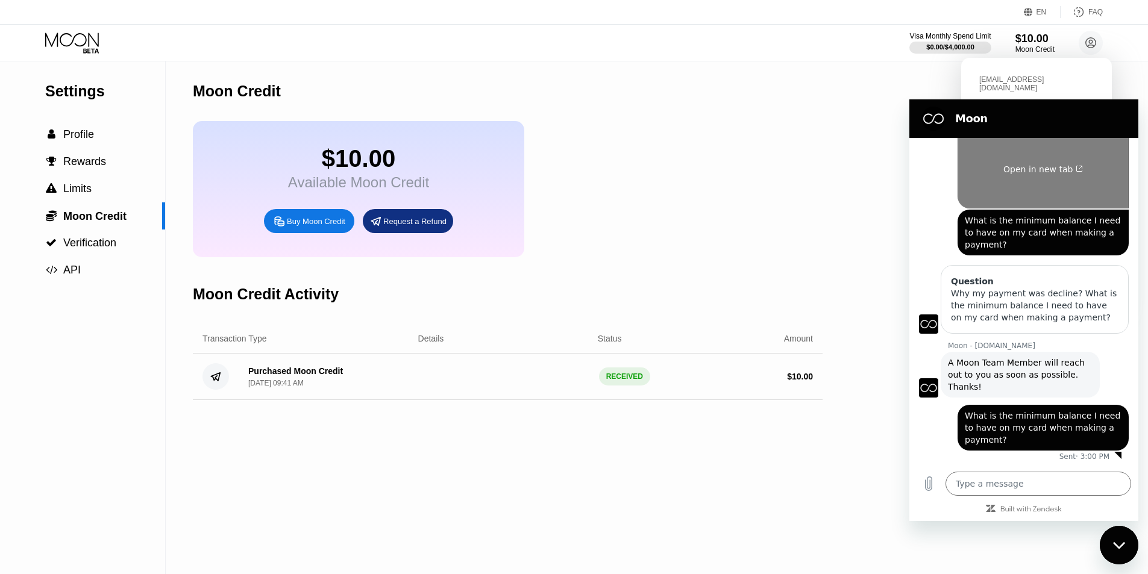
click at [1047, 174] on span "Open in new tab" at bounding box center [1044, 170] width 80 height 10
type textarea "x"
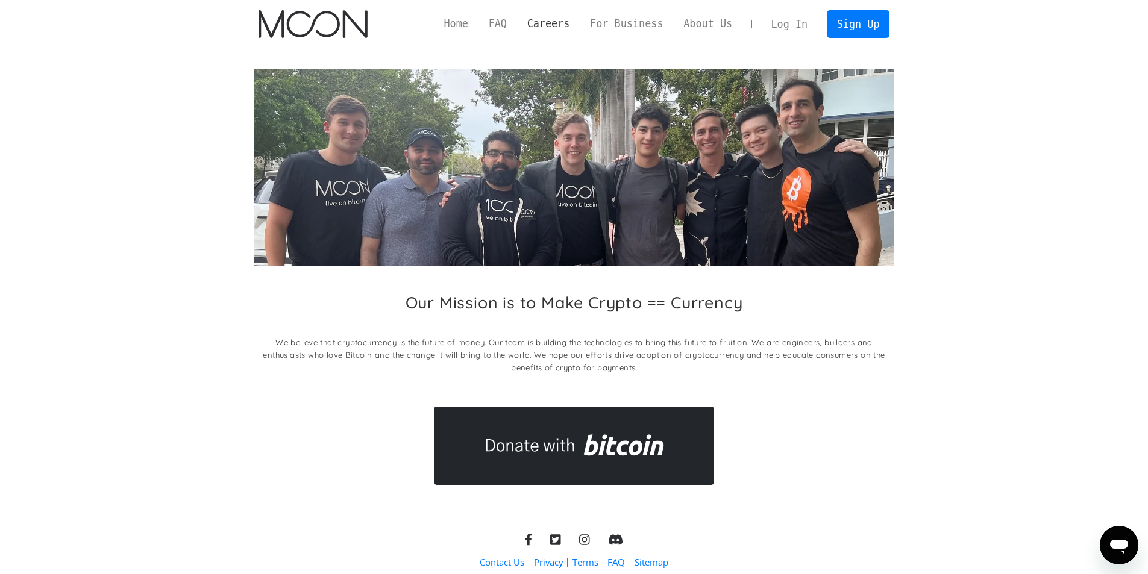
click at [577, 28] on link "Careers" at bounding box center [548, 23] width 63 height 15
